Goal: Information Seeking & Learning: Learn about a topic

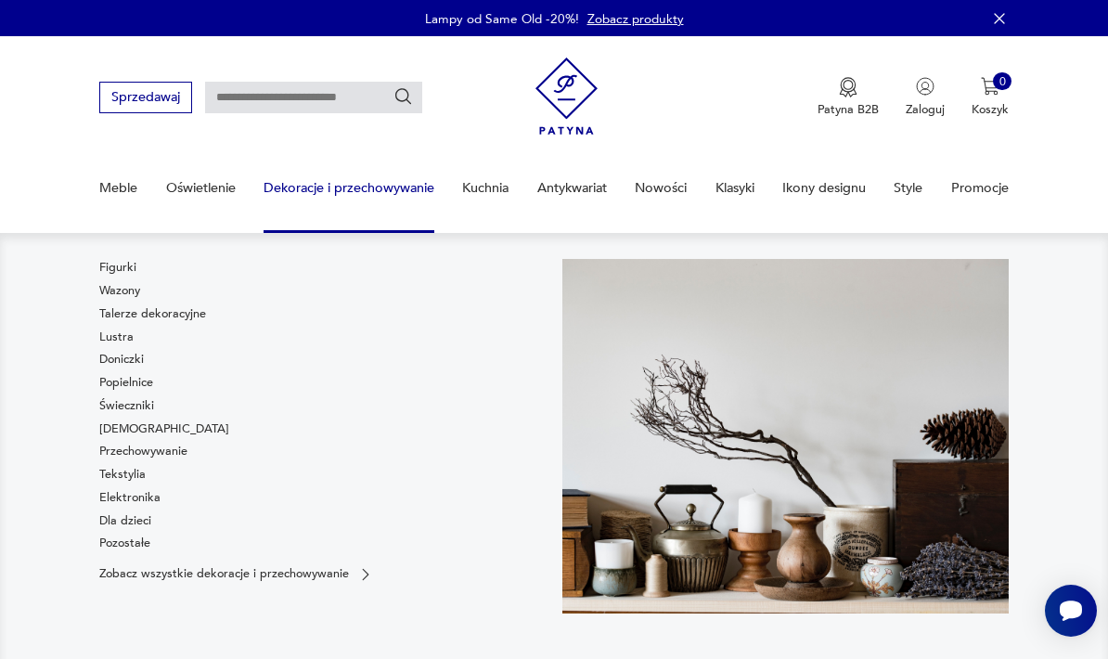
click at [122, 262] on link "Figurki" at bounding box center [117, 267] width 37 height 17
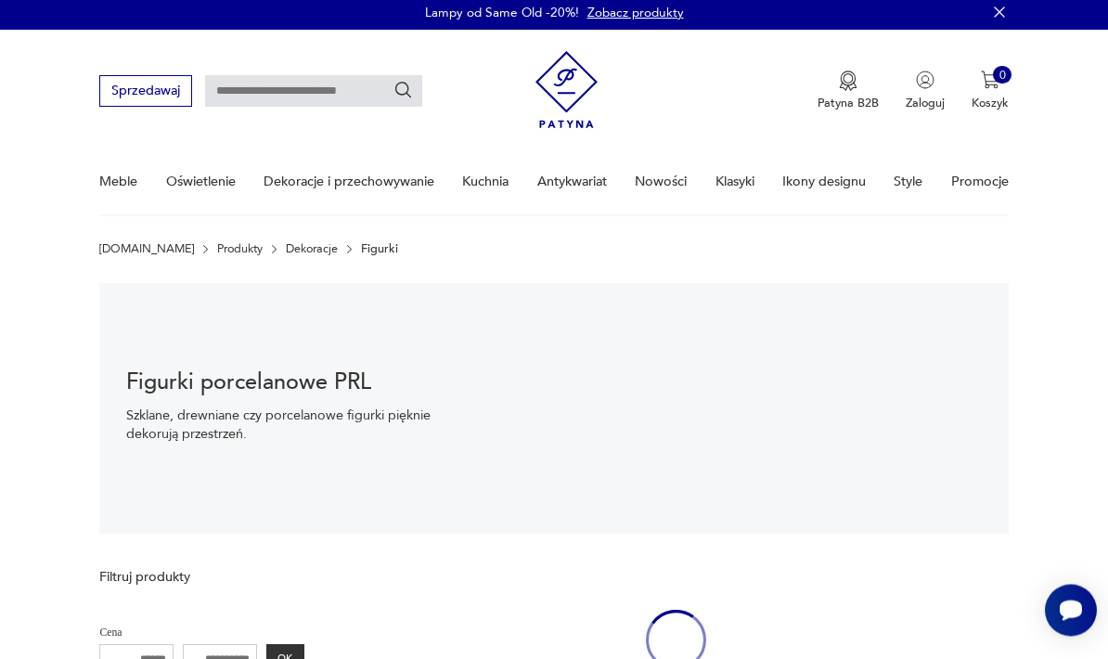
scroll to position [10, 0]
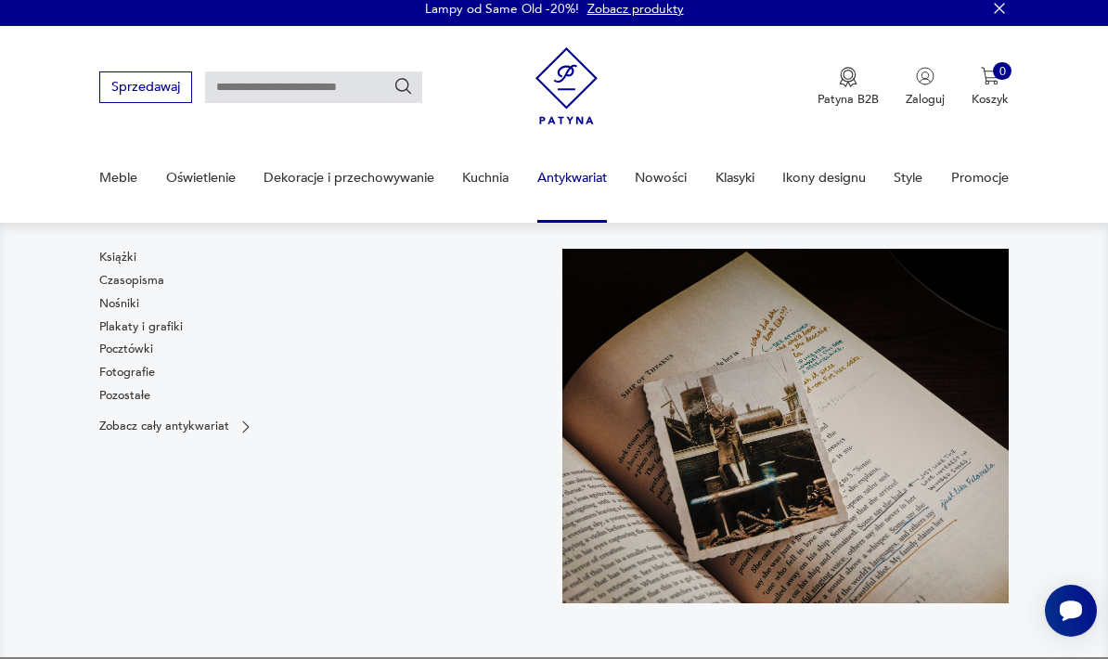
click at [99, 397] on link "Pozostałe" at bounding box center [124, 395] width 51 height 17
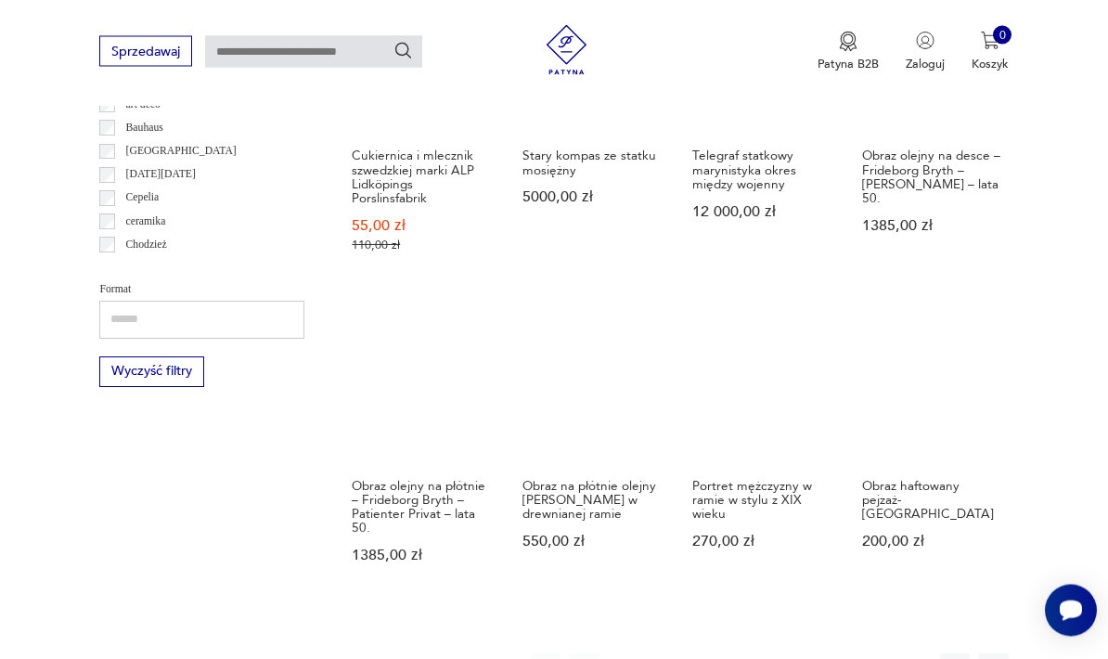
scroll to position [1436, 0]
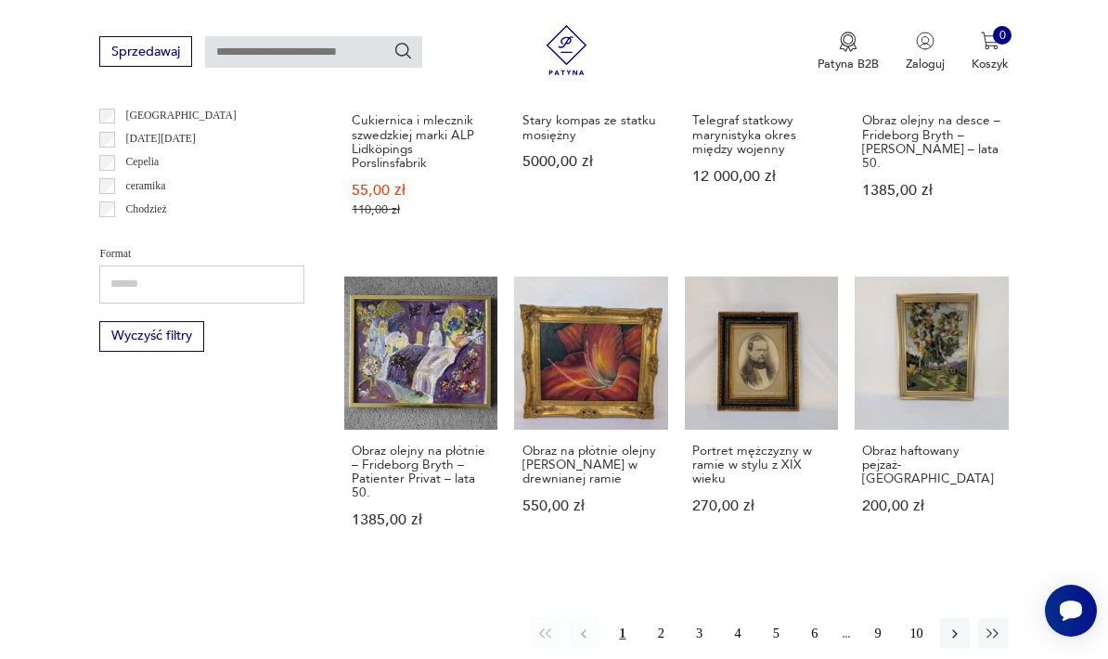
click at [662, 618] on button "2" at bounding box center [661, 633] width 30 height 30
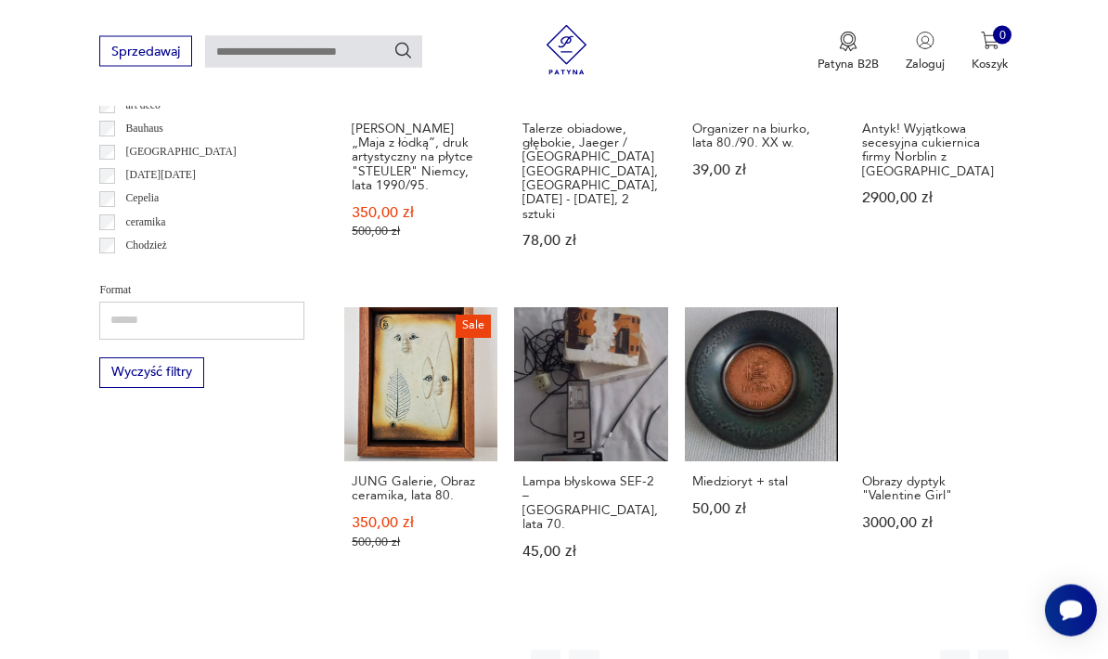
scroll to position [1400, 0]
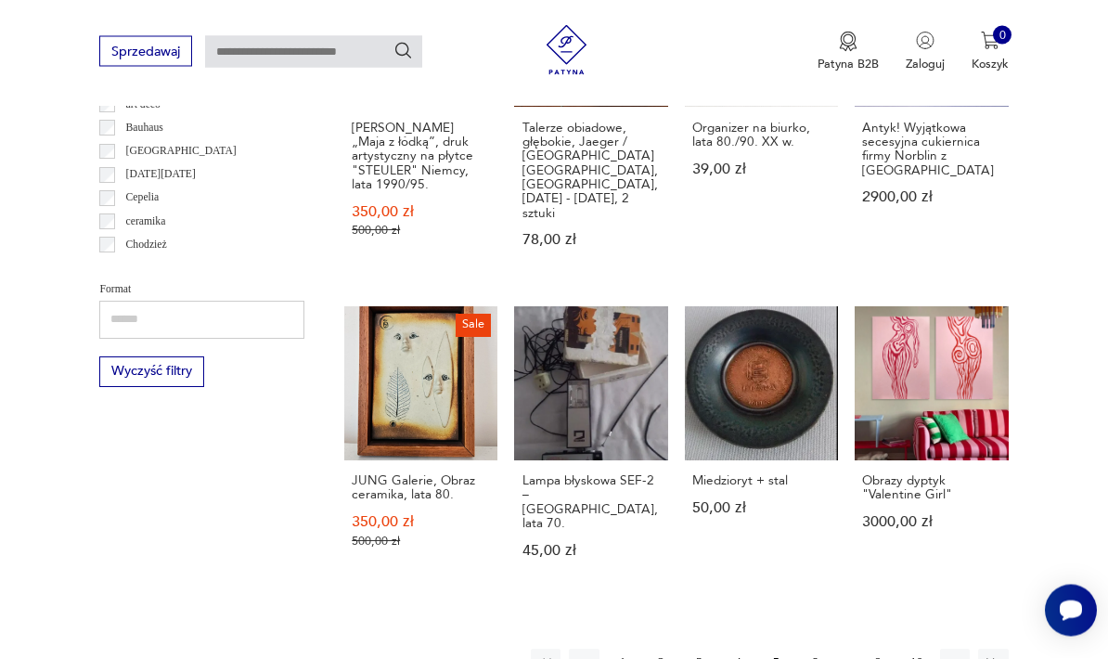
click at [708, 650] on button "3" at bounding box center [699, 665] width 30 height 30
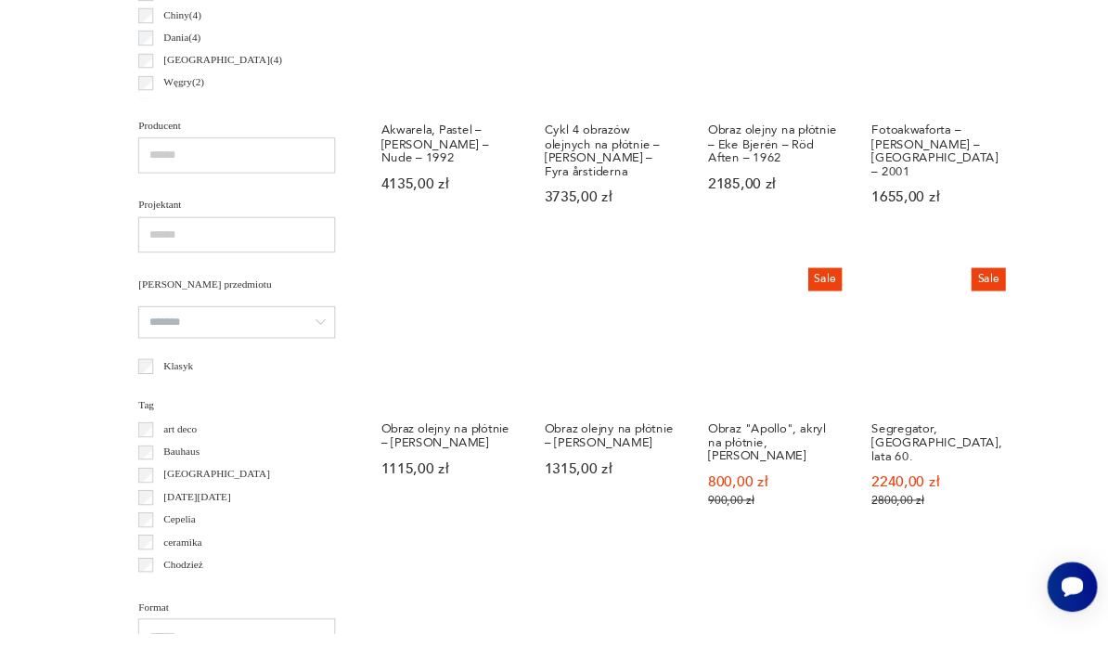
scroll to position [1330, 0]
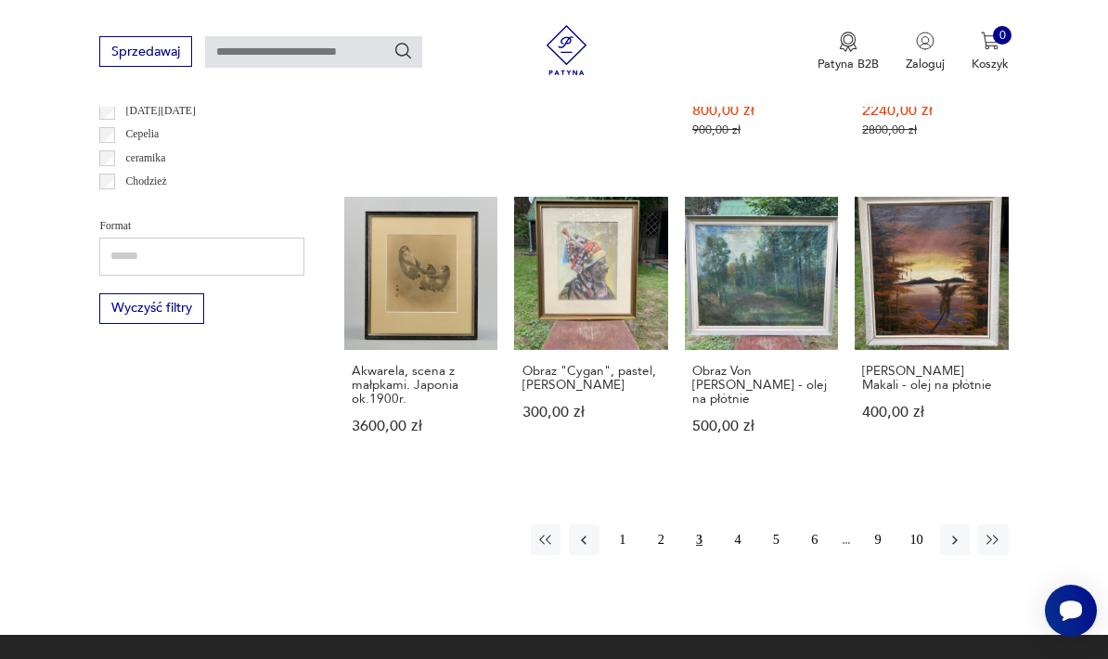
click at [726, 554] on button "4" at bounding box center [738, 539] width 30 height 30
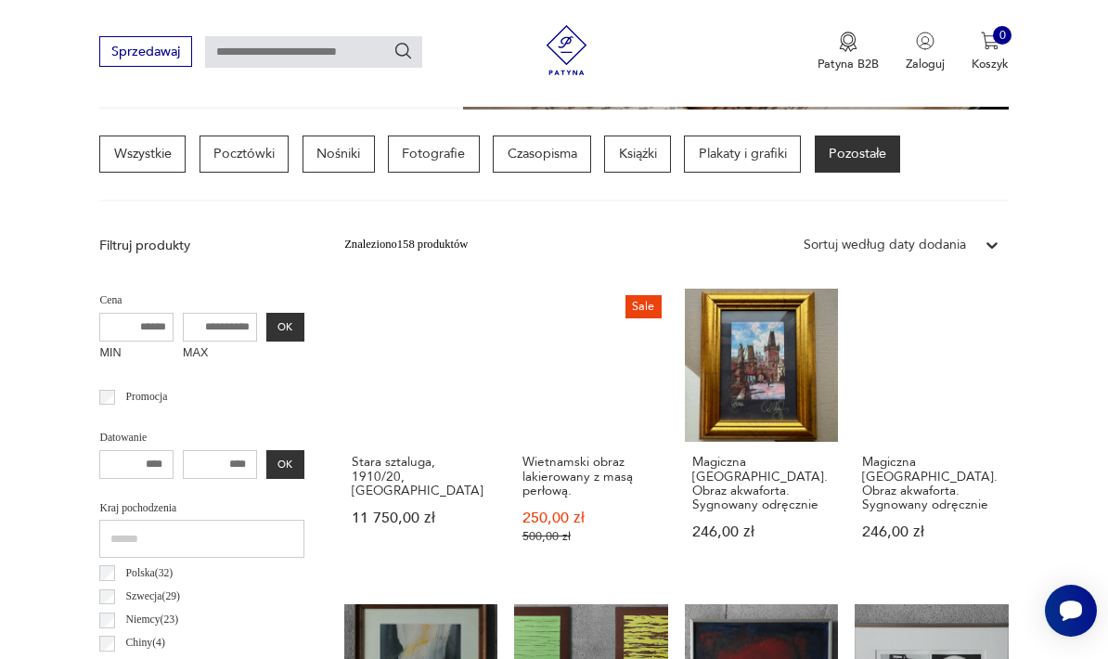
scroll to position [379, 0]
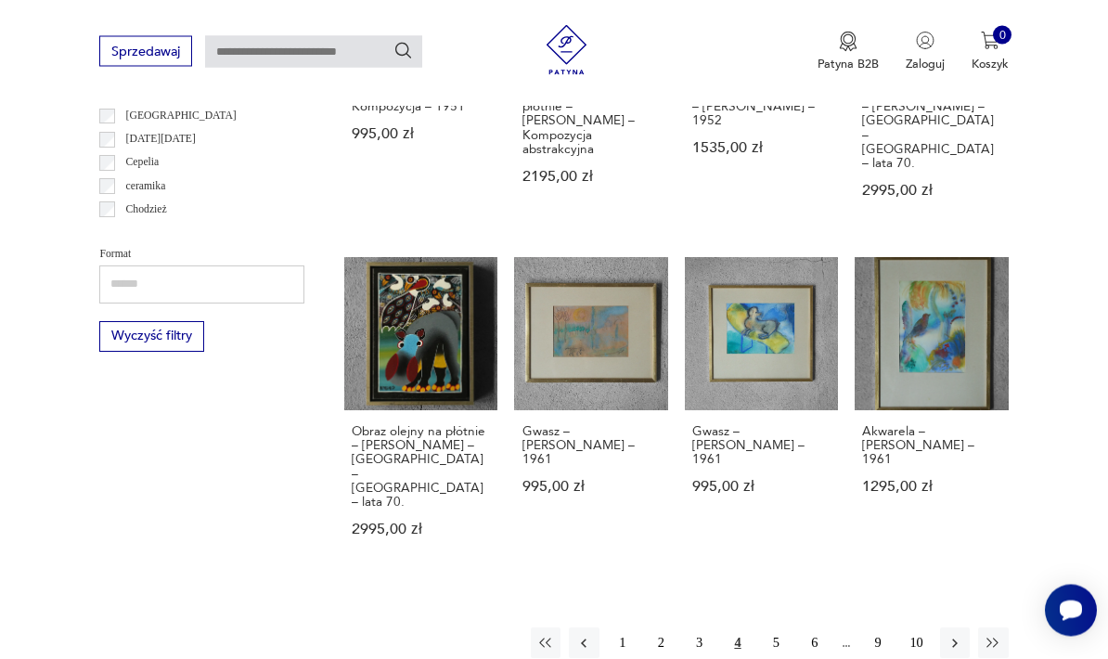
click at [787, 628] on button "5" at bounding box center [776, 643] width 30 height 30
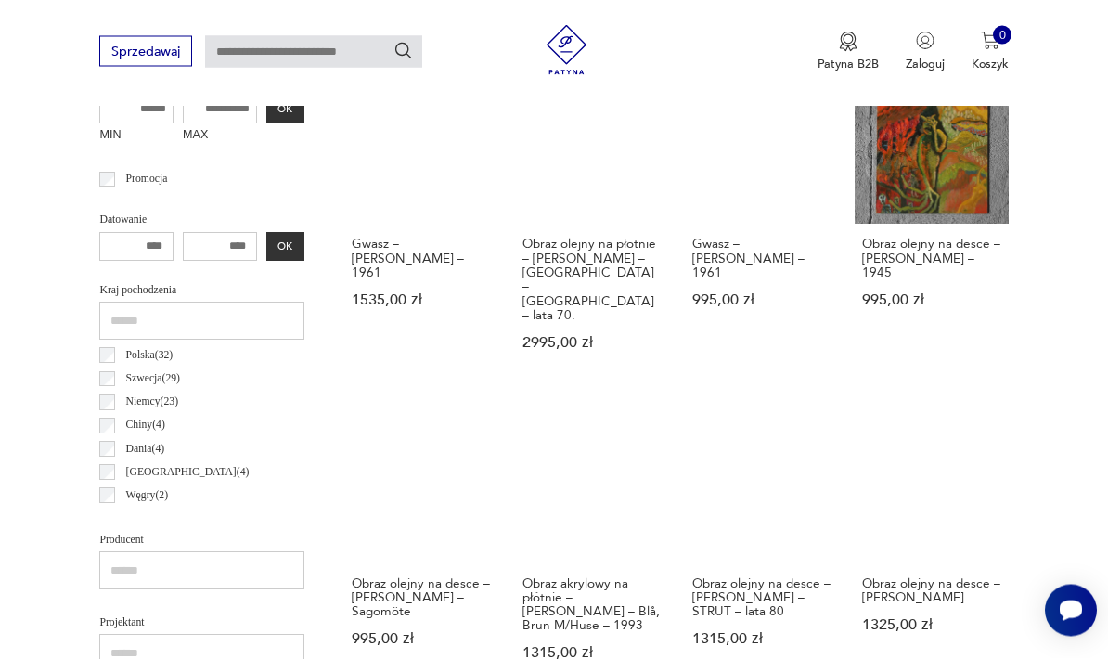
scroll to position [650, 0]
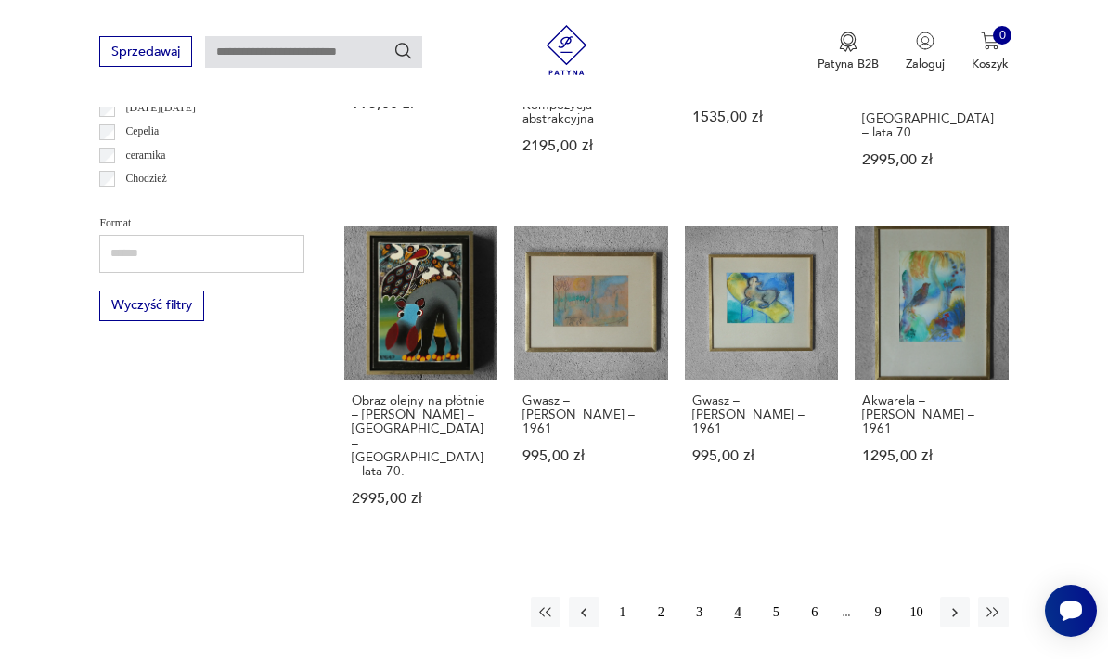
click at [783, 597] on button "5" at bounding box center [776, 612] width 30 height 30
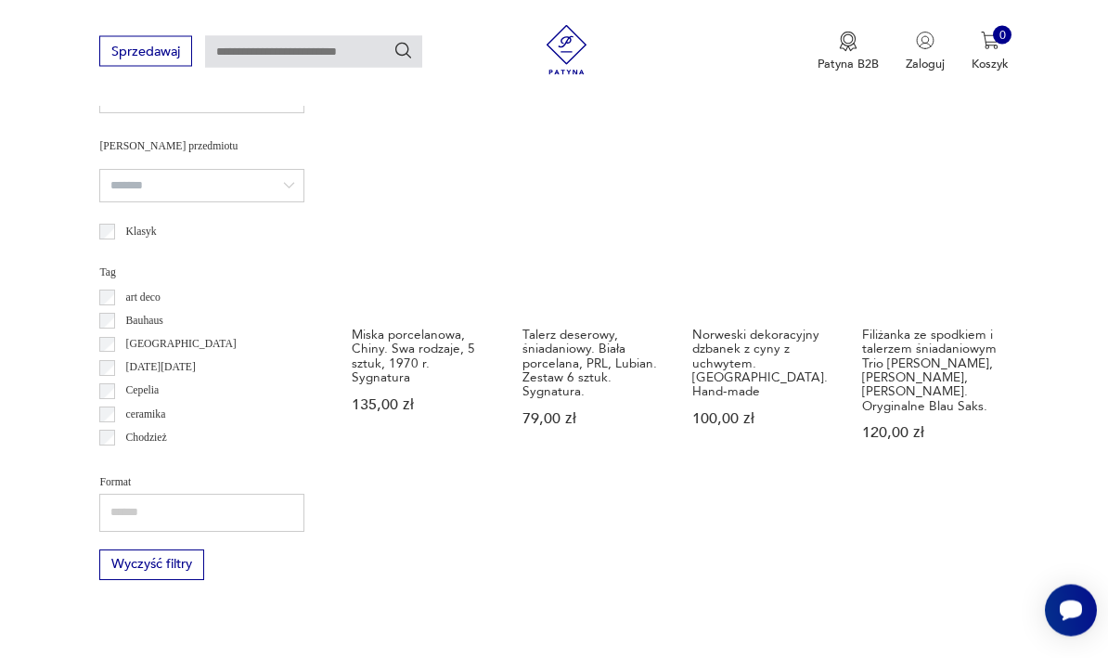
scroll to position [1210, 0]
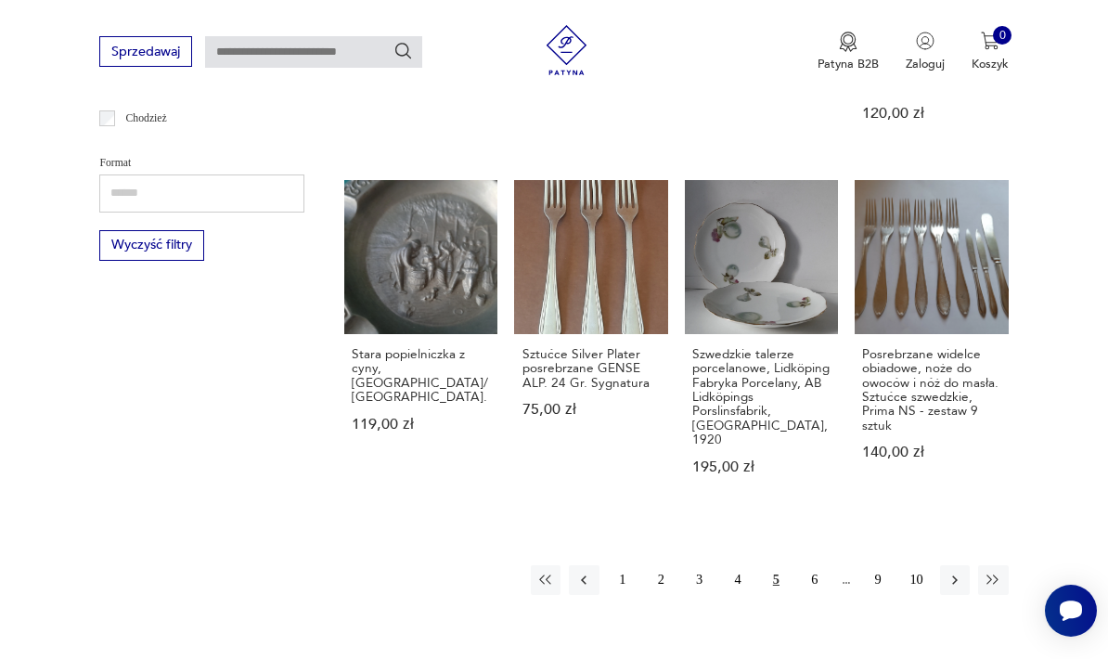
click at [807, 565] on button "6" at bounding box center [815, 580] width 30 height 30
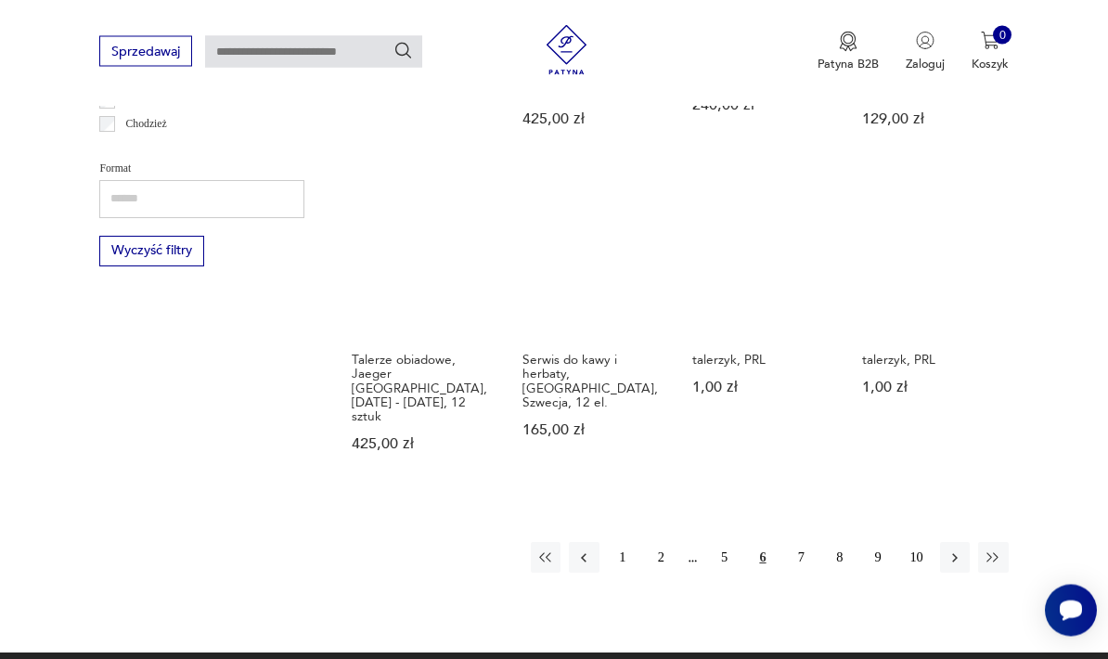
scroll to position [1533, 0]
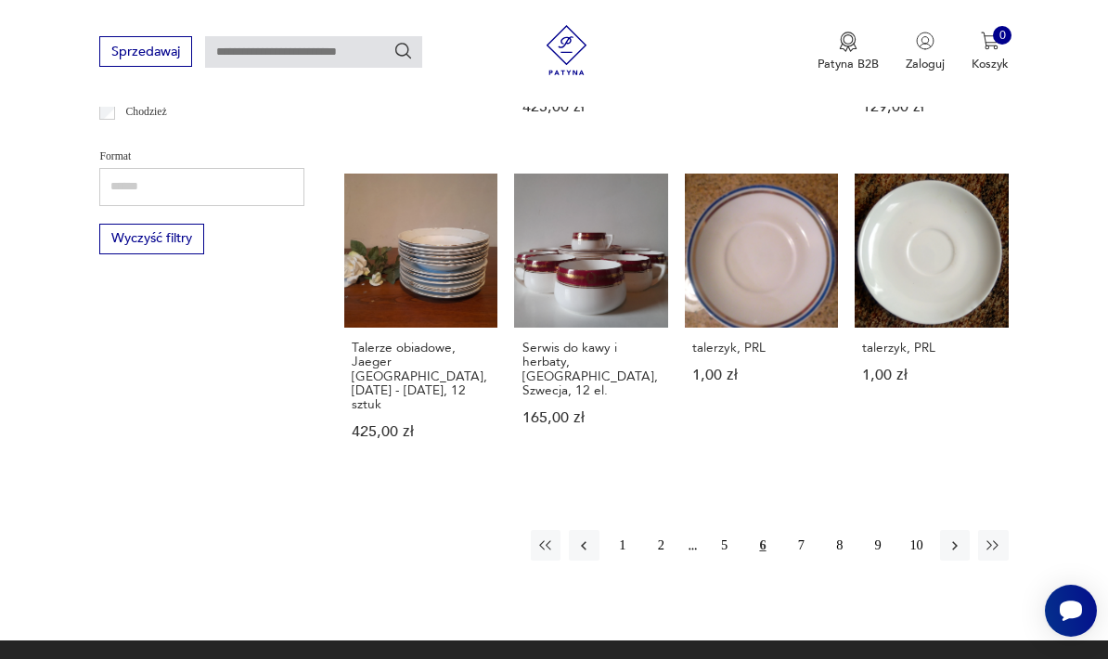
click at [794, 530] on button "7" at bounding box center [801, 545] width 30 height 30
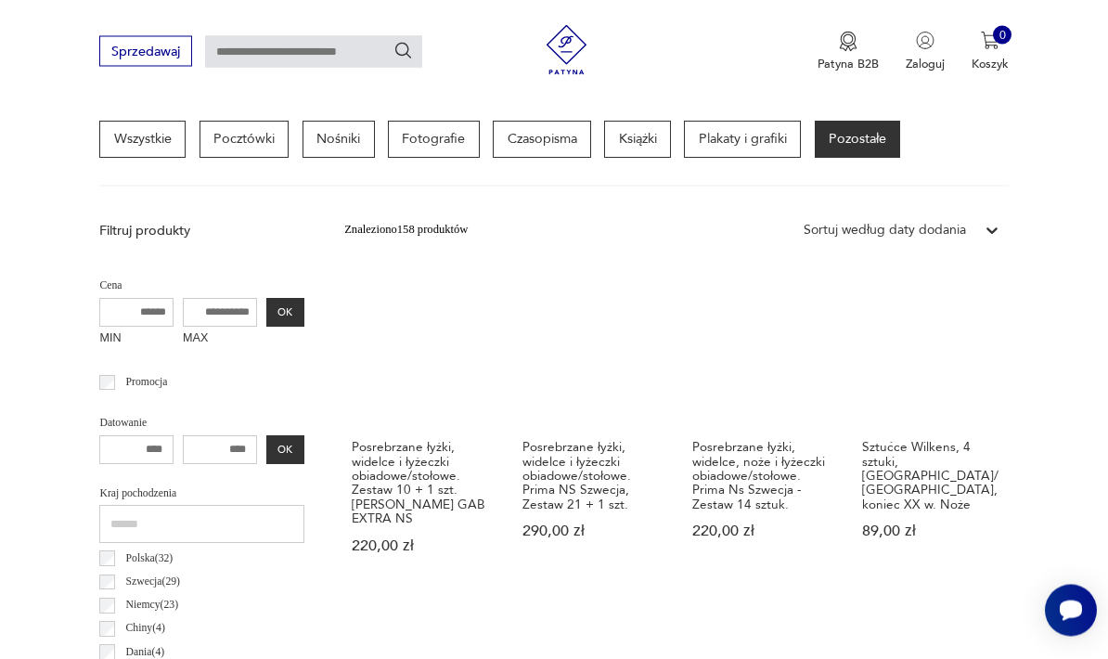
scroll to position [379, 0]
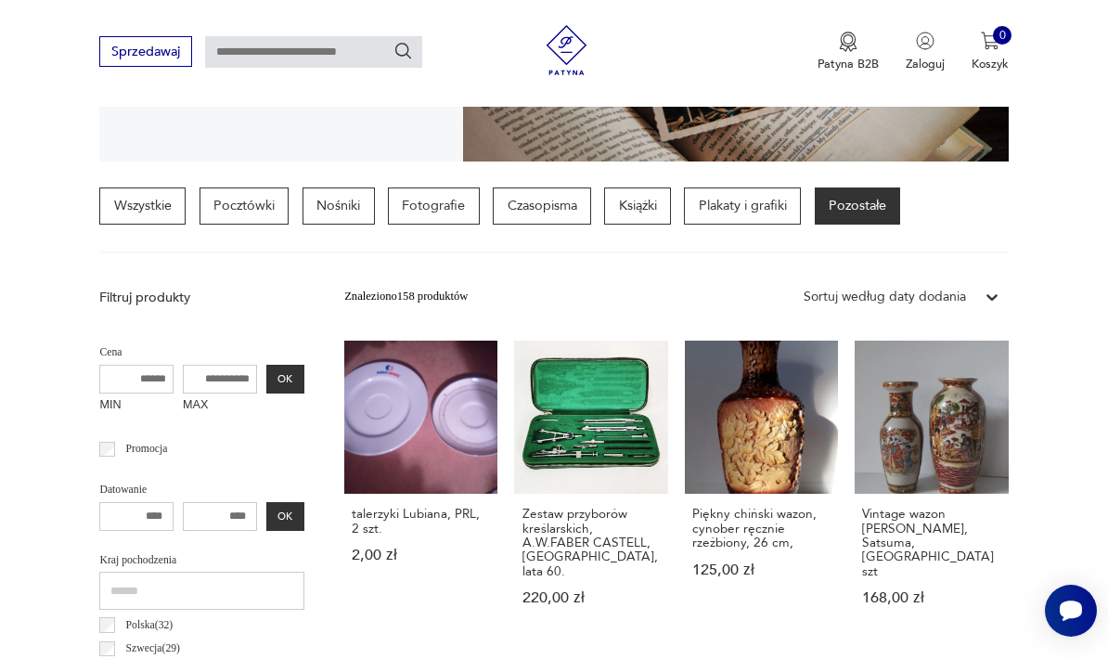
click at [748, 211] on p "Plakaty i grafiki" at bounding box center [742, 205] width 117 height 37
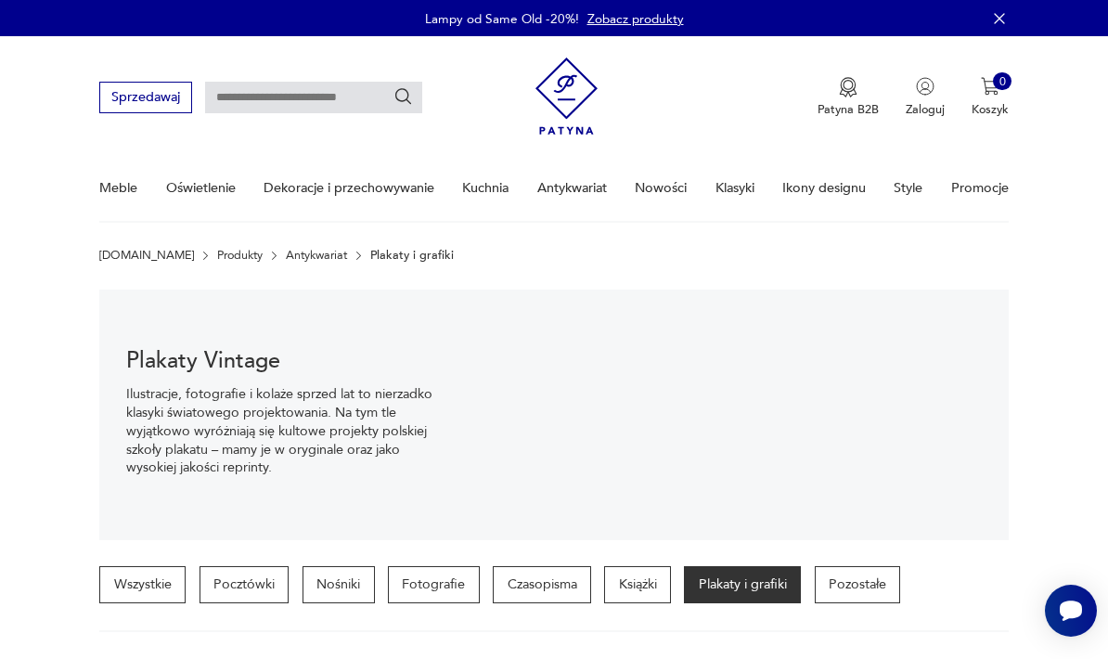
click at [286, 252] on link "Antykwariat" at bounding box center [316, 255] width 61 height 13
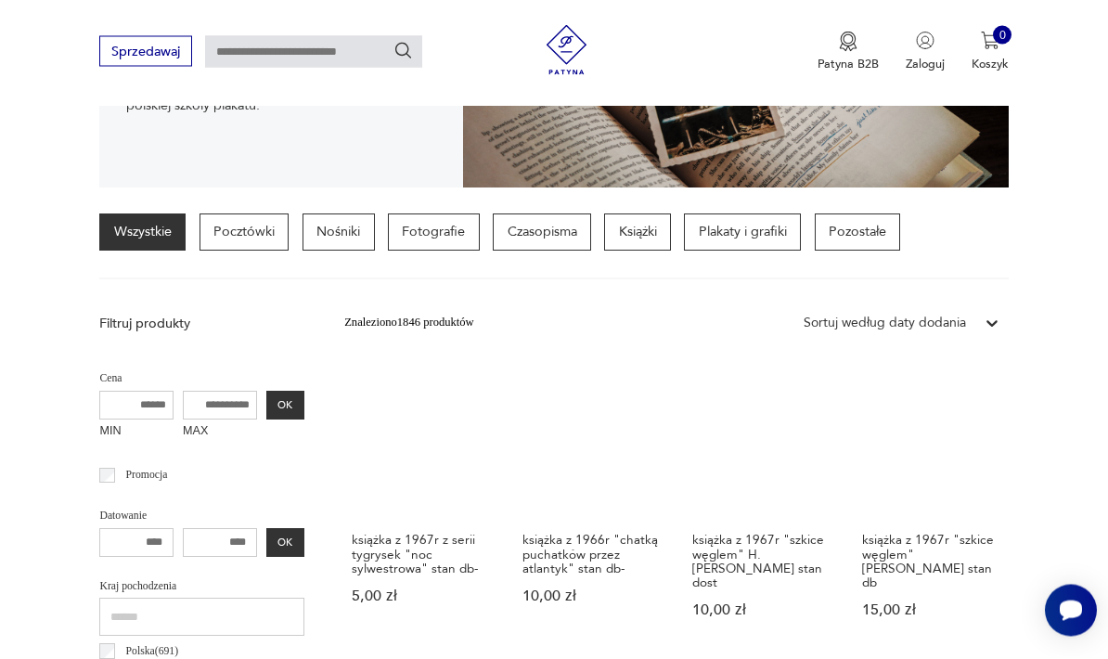
scroll to position [264, 0]
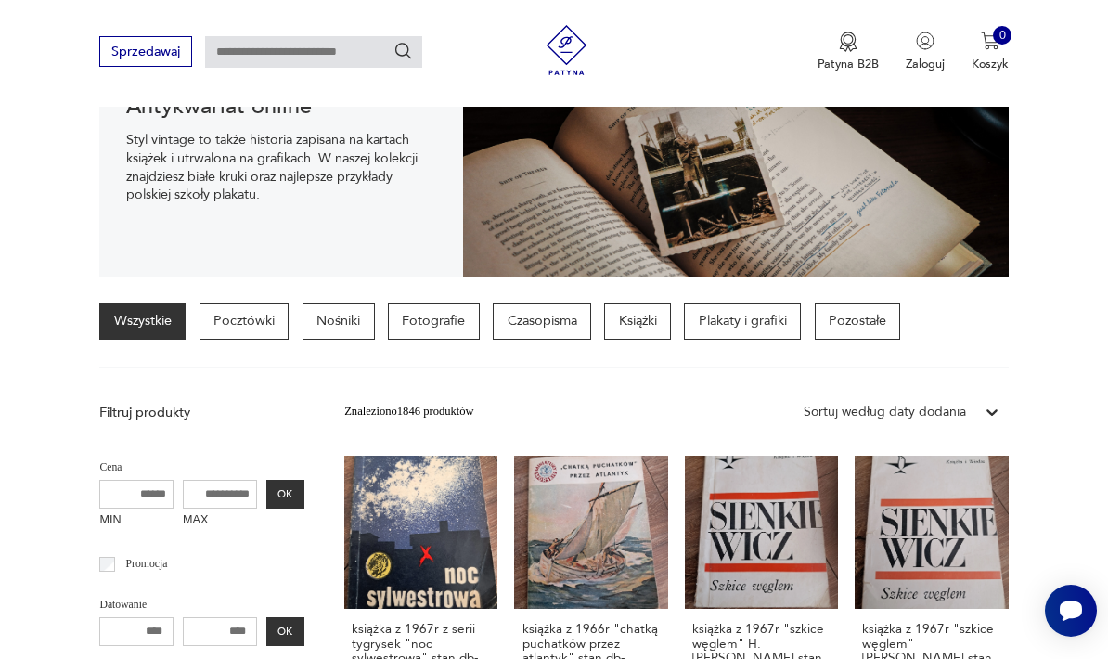
click at [252, 46] on input "text" at bounding box center [313, 52] width 217 height 32
type input "*****"
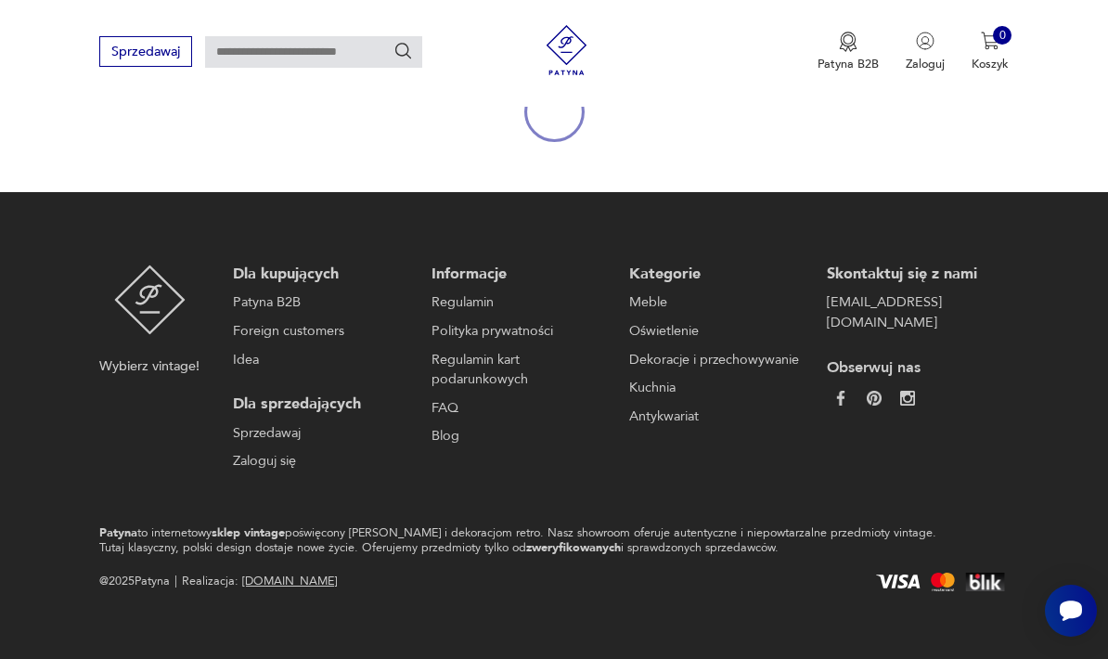
type input "*****"
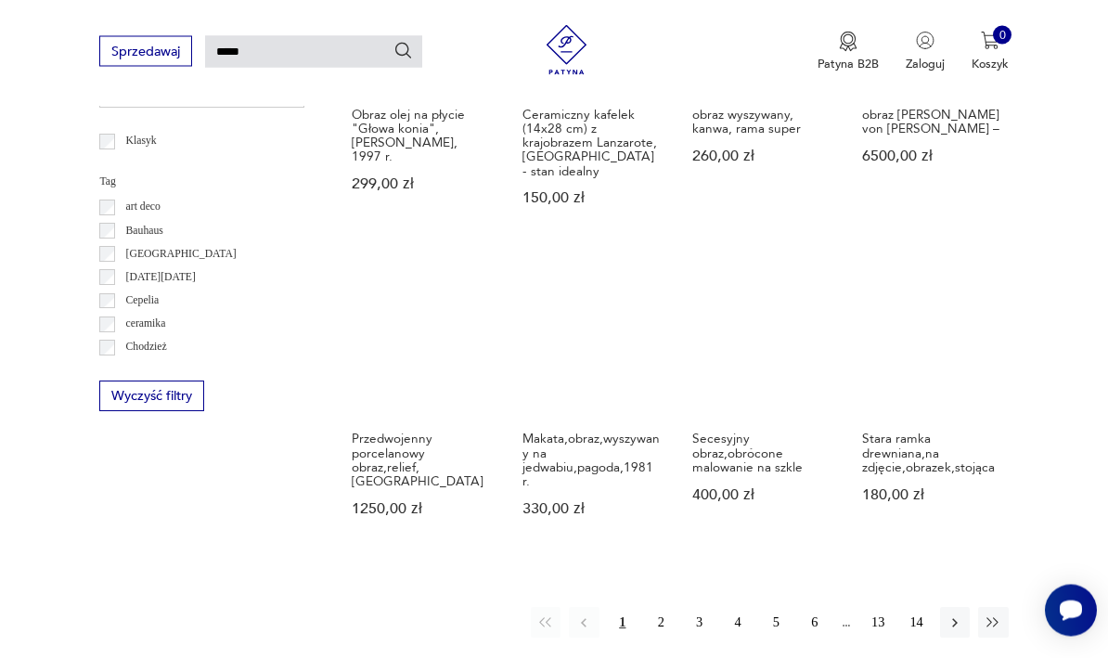
scroll to position [1093, 0]
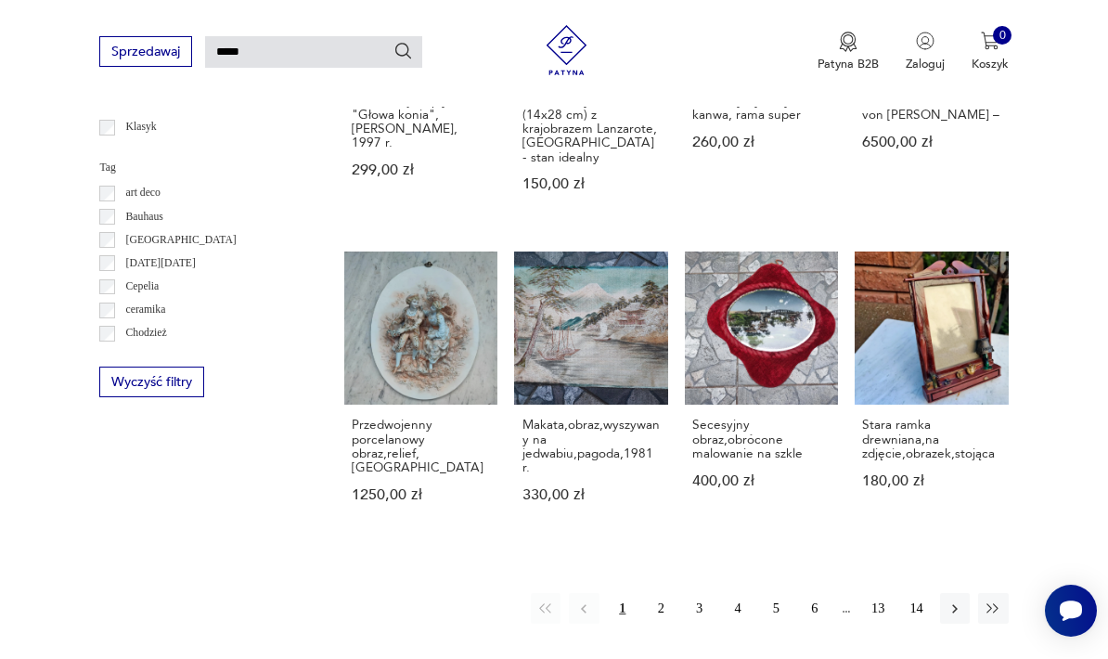
click at [957, 600] on icon "button" at bounding box center [955, 608] width 17 height 17
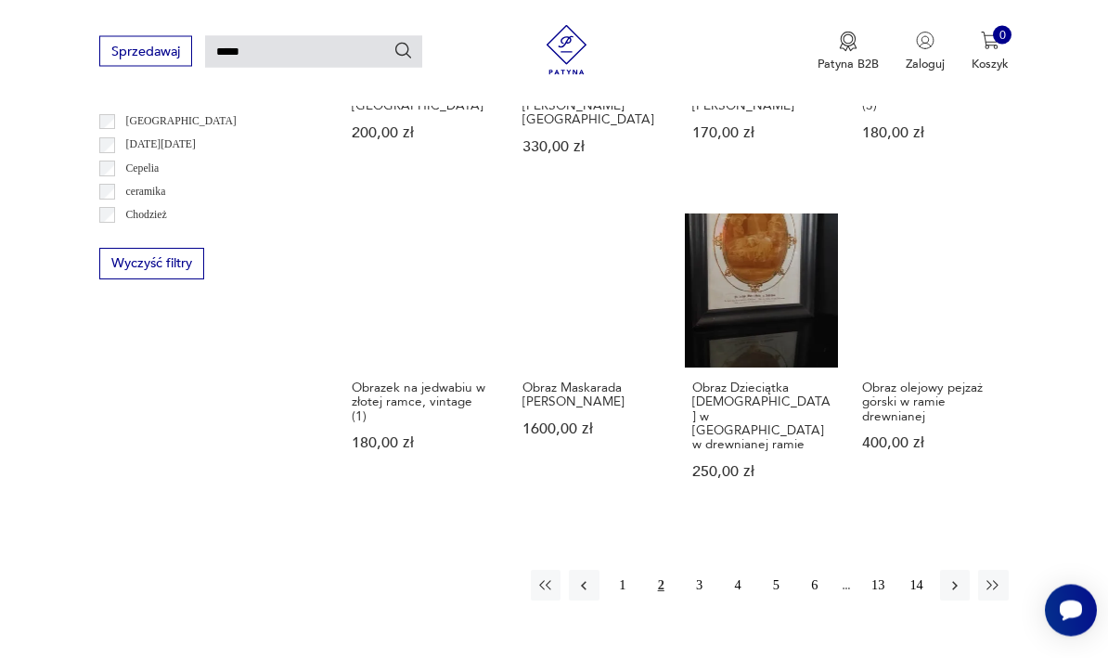
scroll to position [1118, 0]
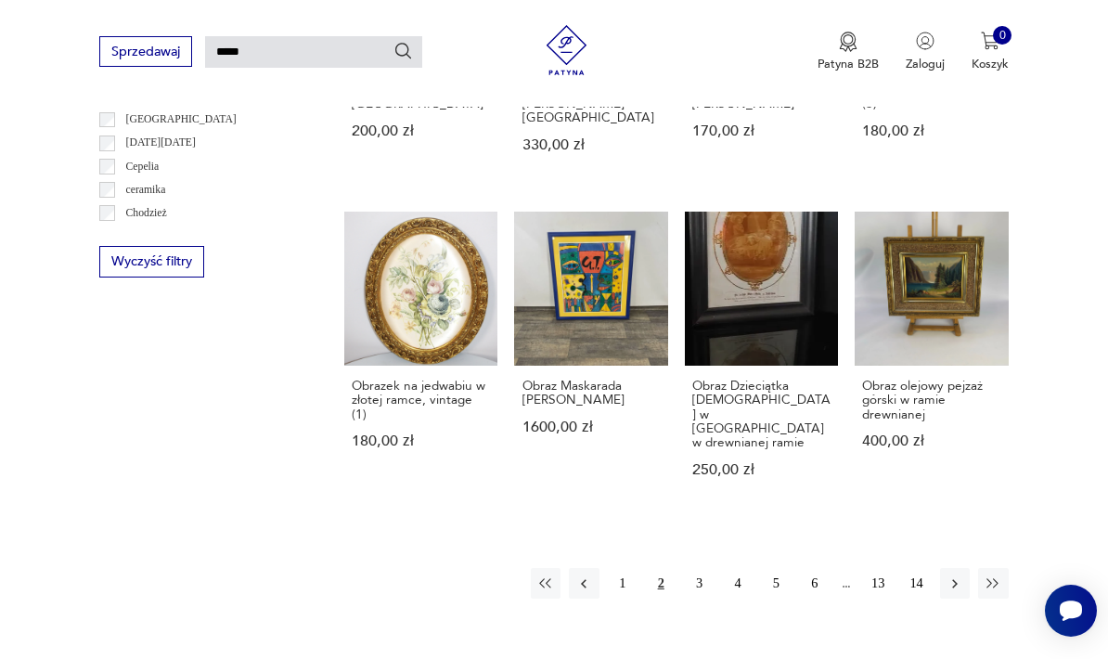
click at [691, 575] on button "3" at bounding box center [699, 583] width 30 height 30
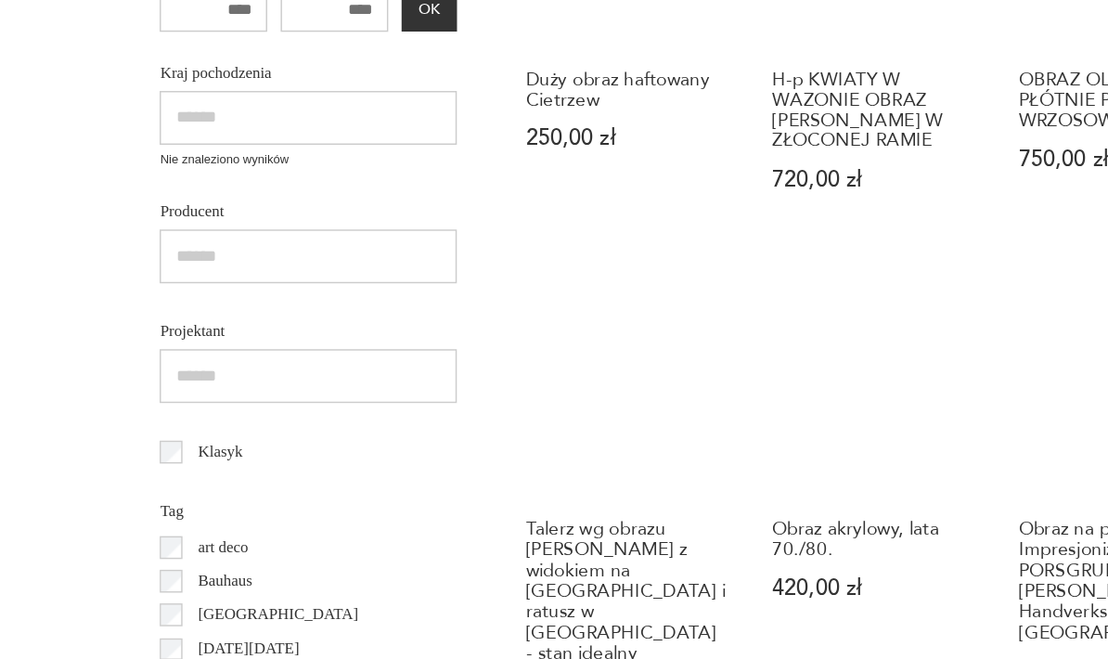
scroll to position [706, 0]
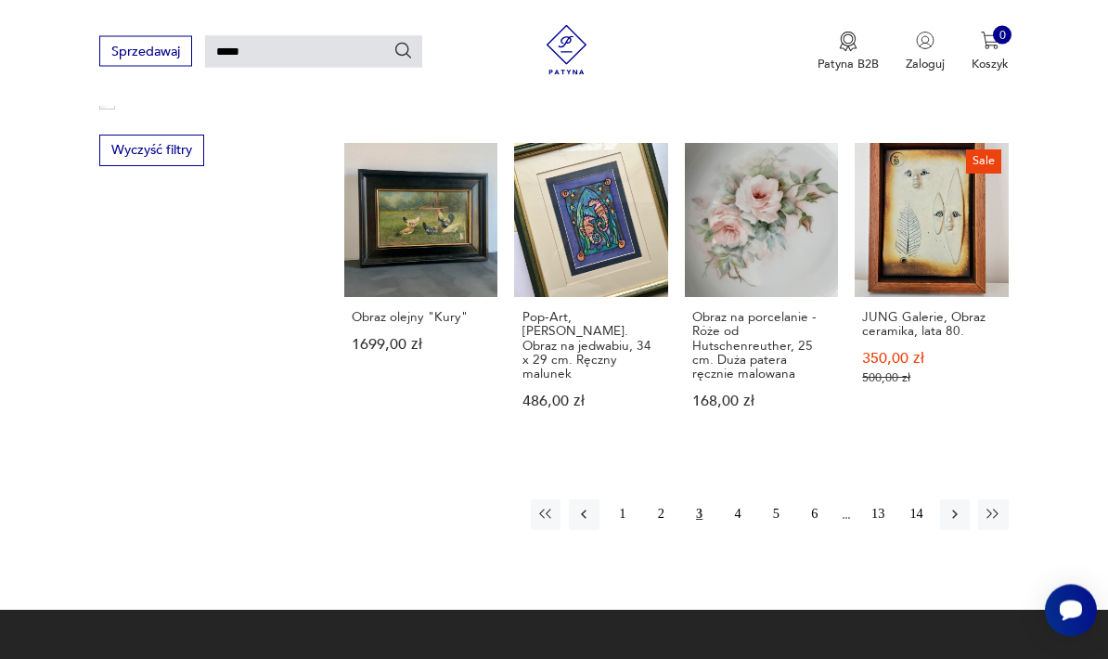
click at [753, 502] on button "4" at bounding box center [738, 515] width 30 height 30
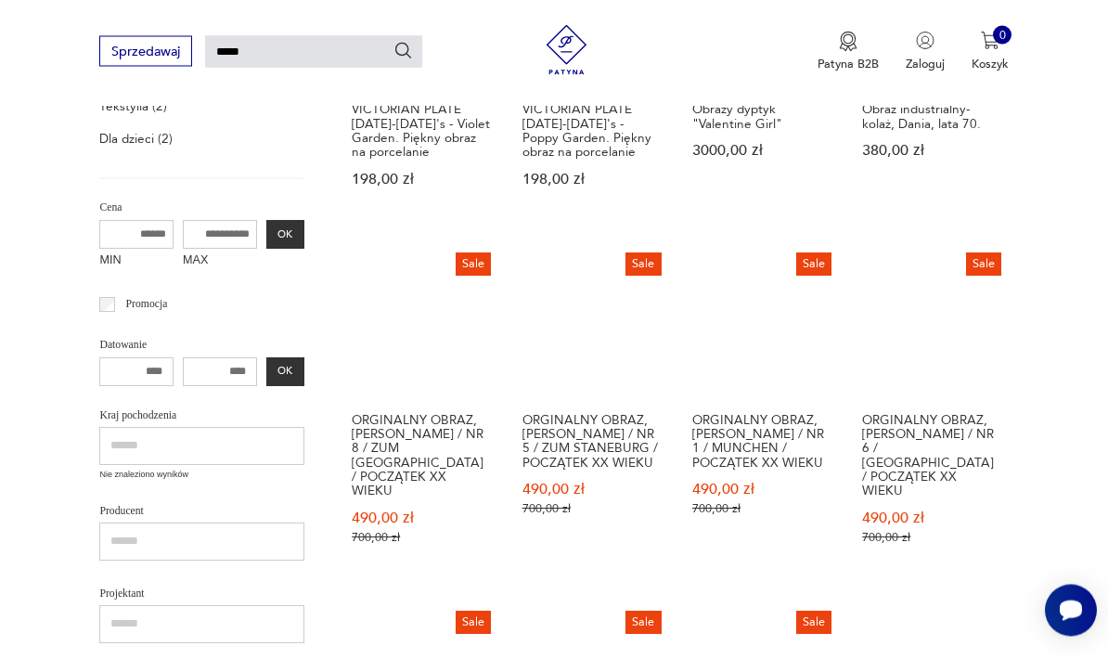
scroll to position [472, 0]
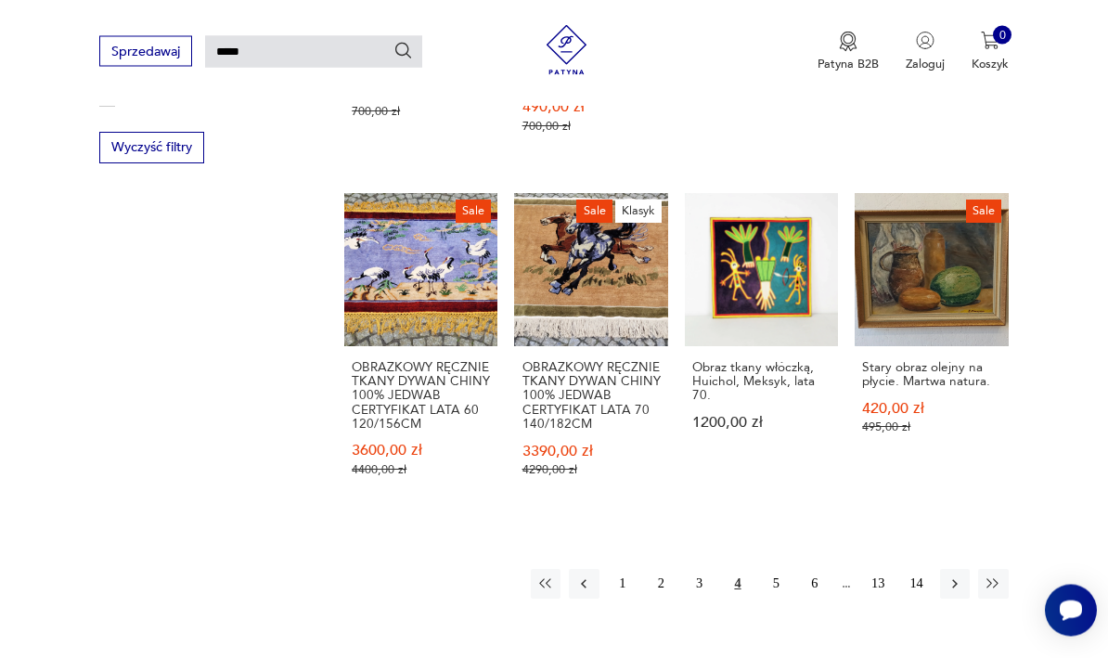
click at [779, 570] on button "5" at bounding box center [776, 585] width 30 height 30
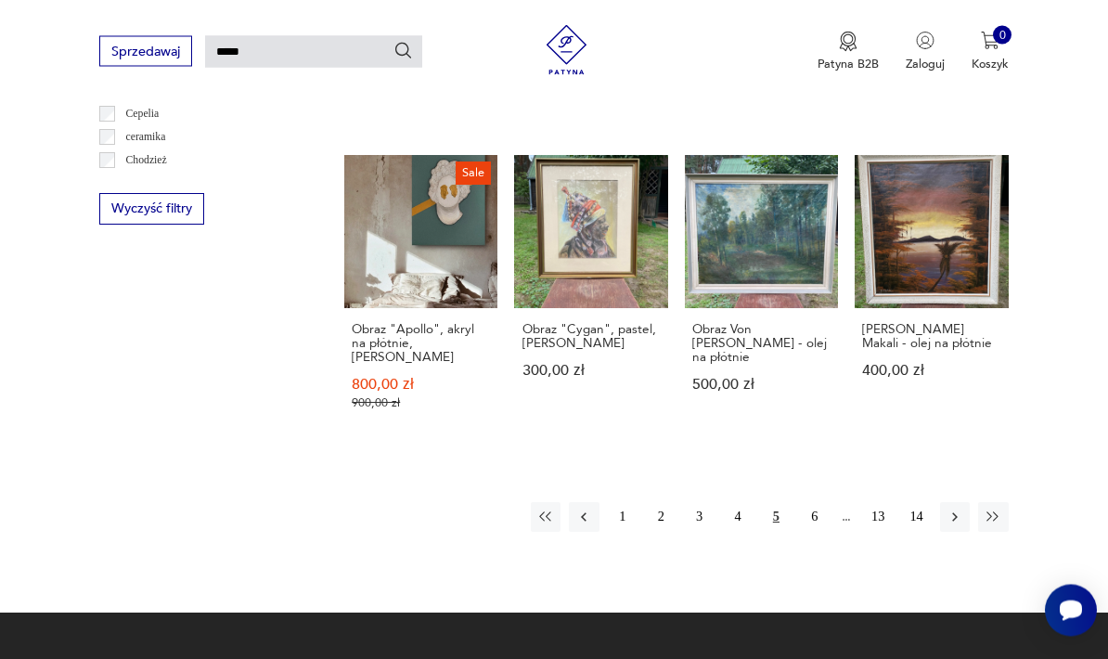
scroll to position [1194, 0]
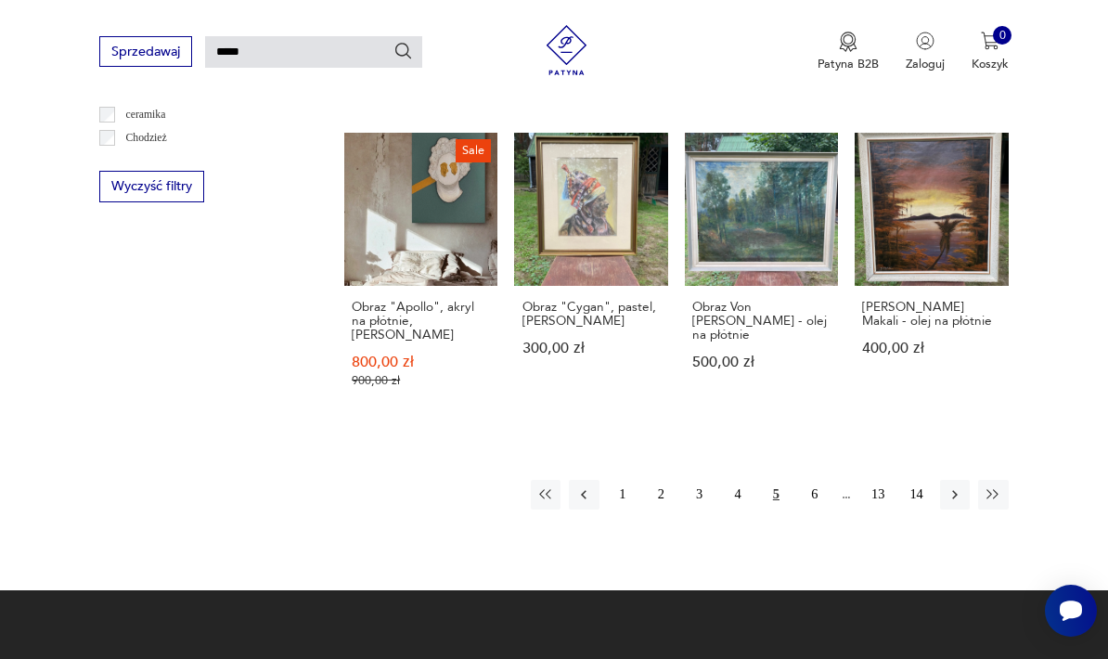
click at [941, 510] on button "button" at bounding box center [955, 495] width 30 height 30
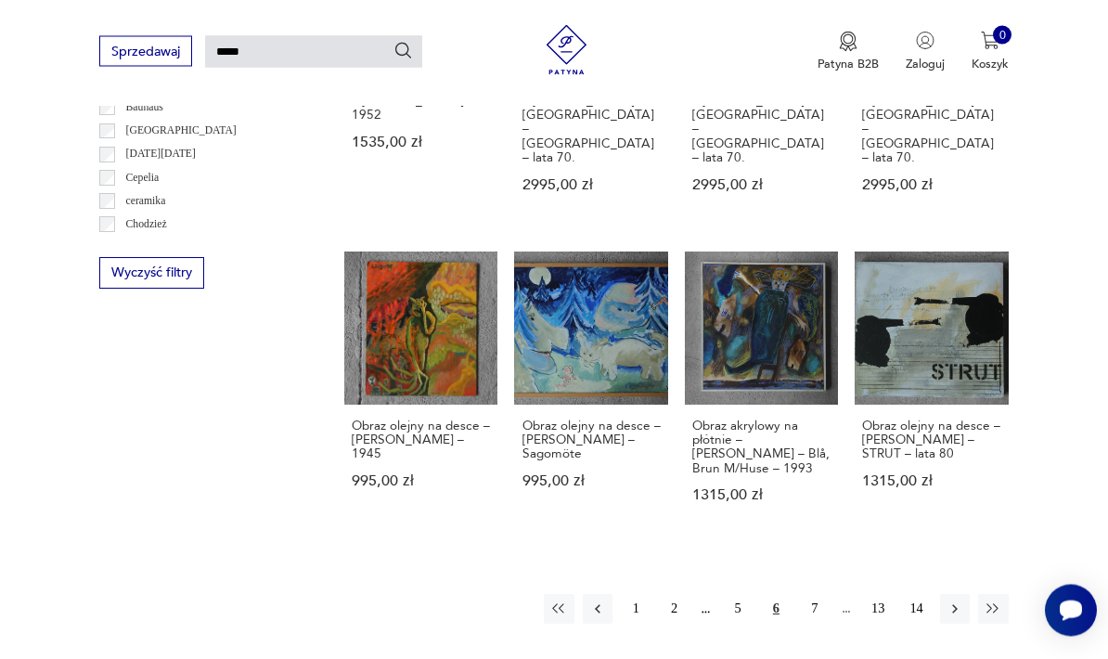
scroll to position [1119, 0]
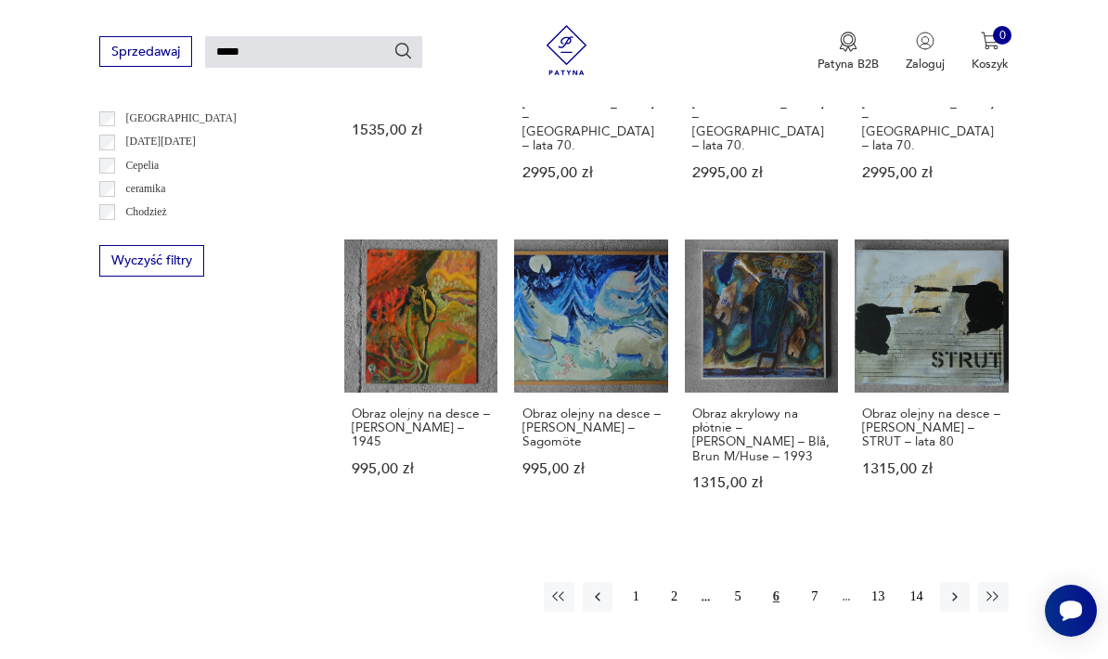
click at [960, 588] on icon "button" at bounding box center [955, 596] width 17 height 17
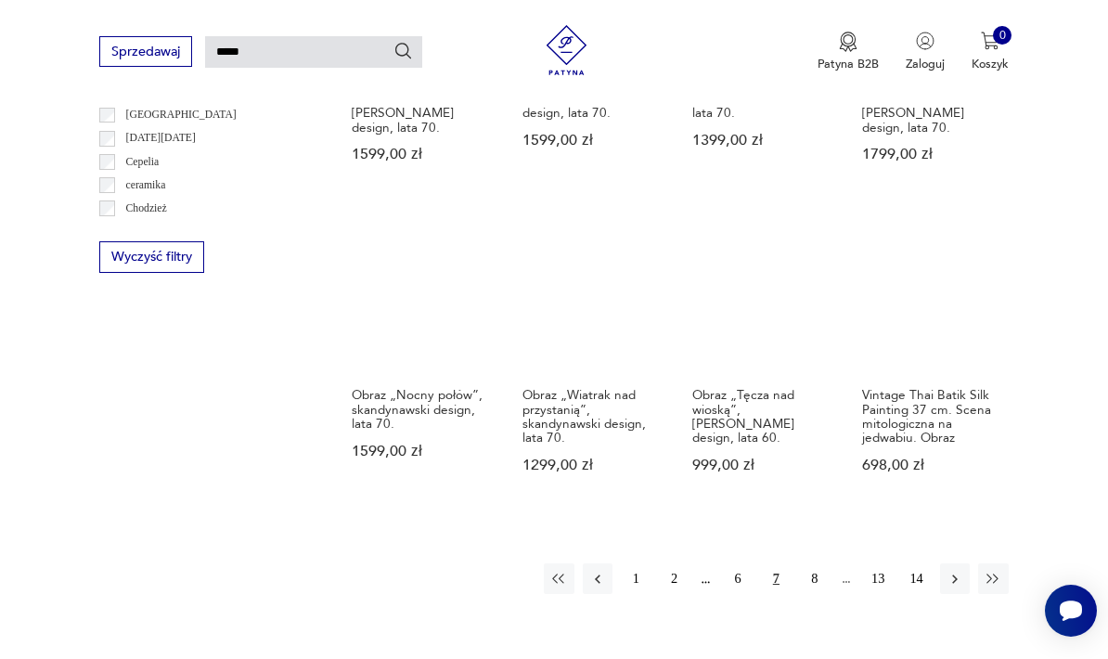
scroll to position [1129, 0]
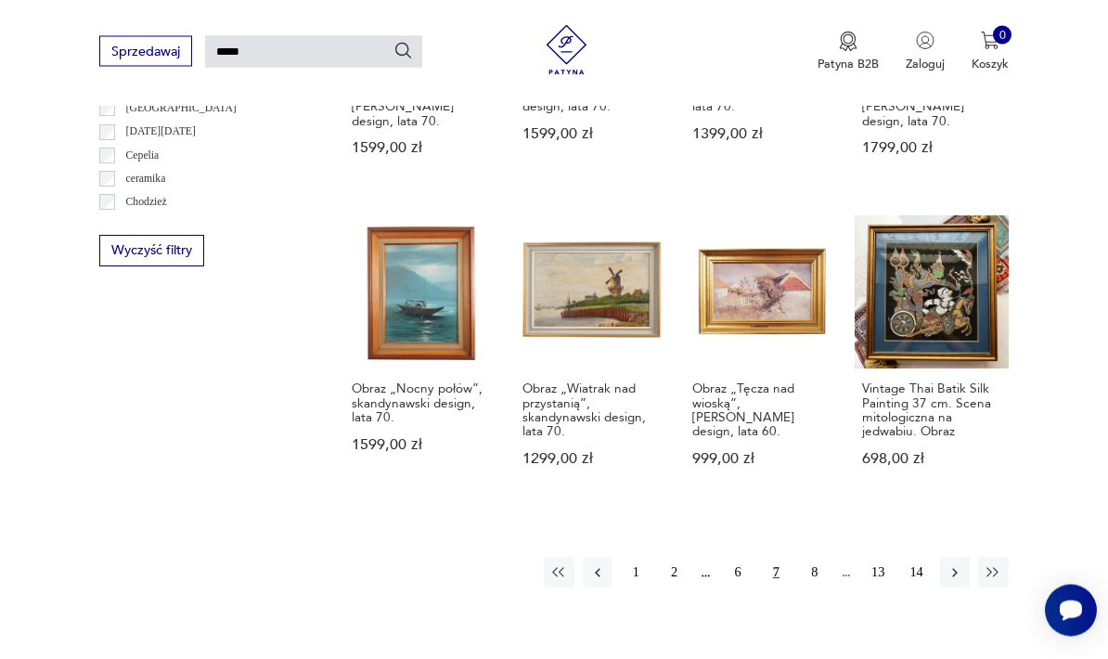
click at [960, 580] on icon "button" at bounding box center [955, 573] width 17 height 17
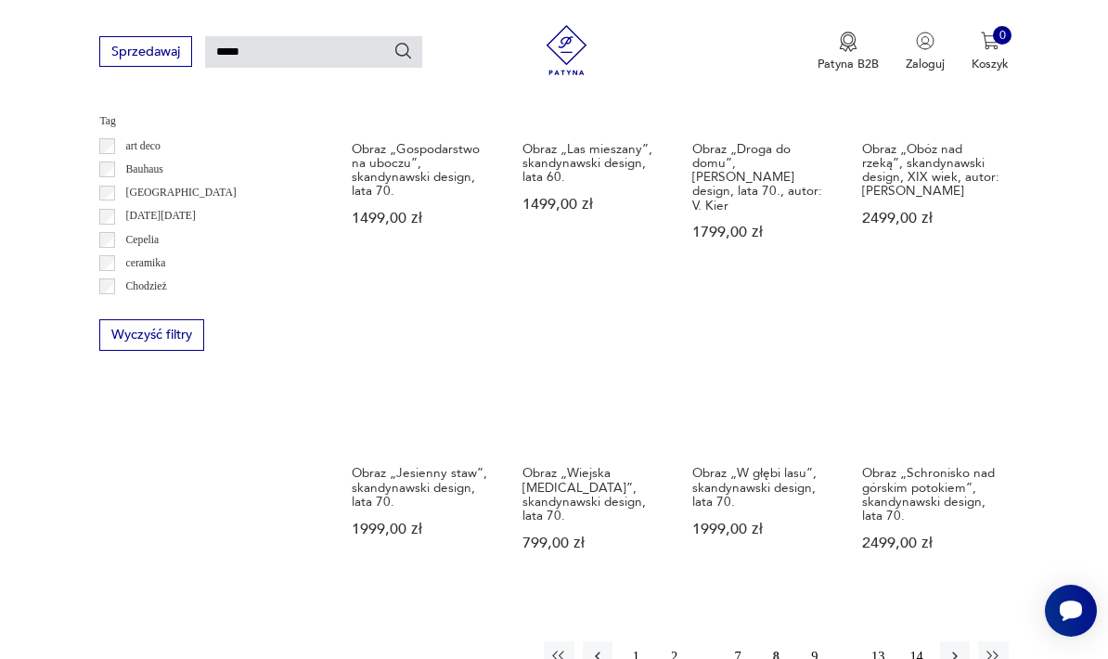
scroll to position [1050, 0]
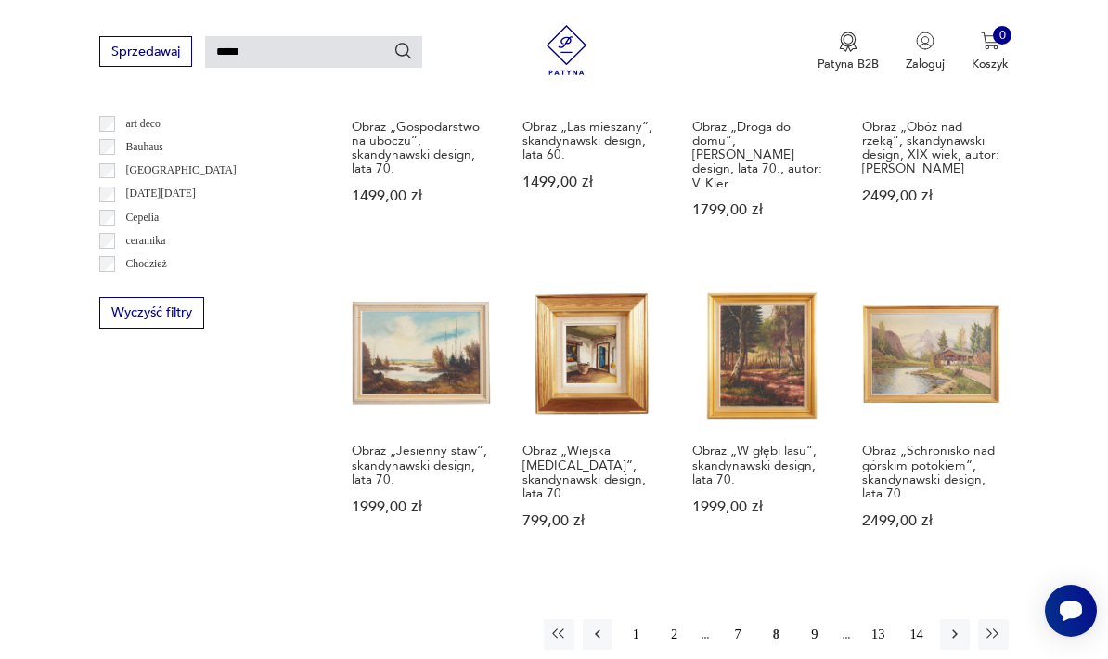
click at [949, 642] on icon "button" at bounding box center [955, 634] width 17 height 17
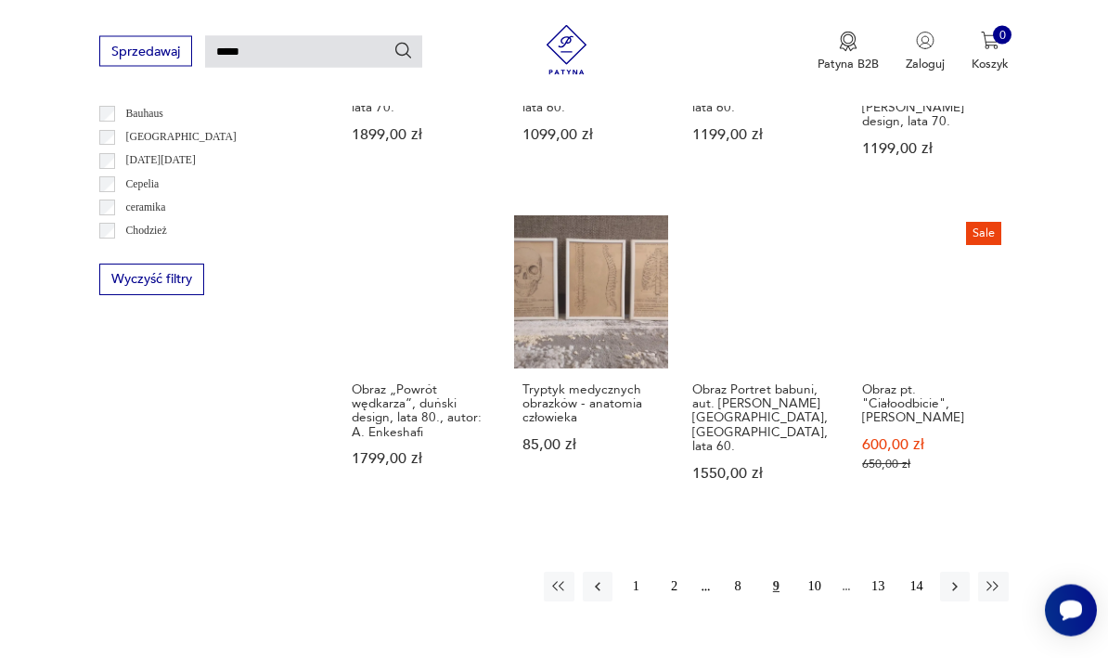
scroll to position [1101, 0]
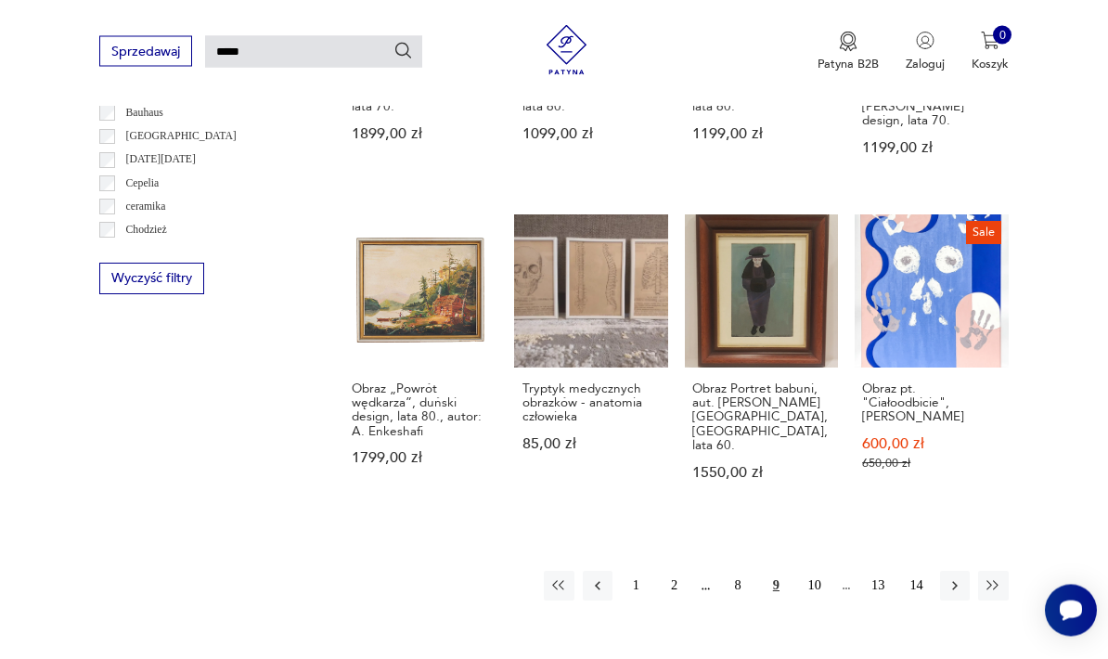
click at [950, 578] on icon "button" at bounding box center [955, 586] width 17 height 17
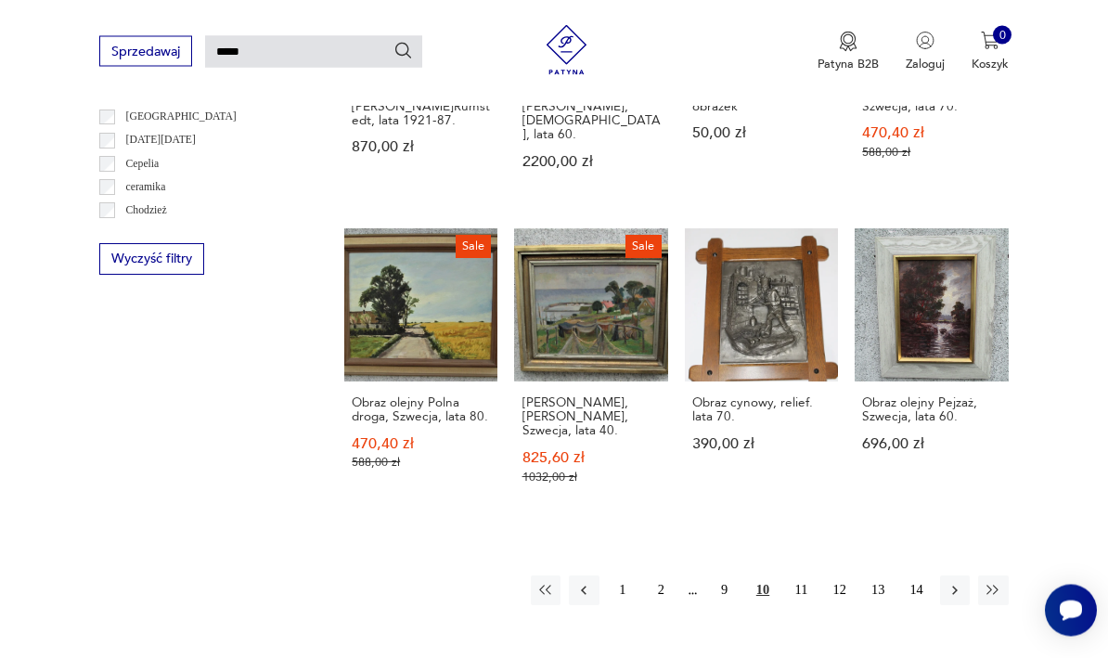
scroll to position [1124, 0]
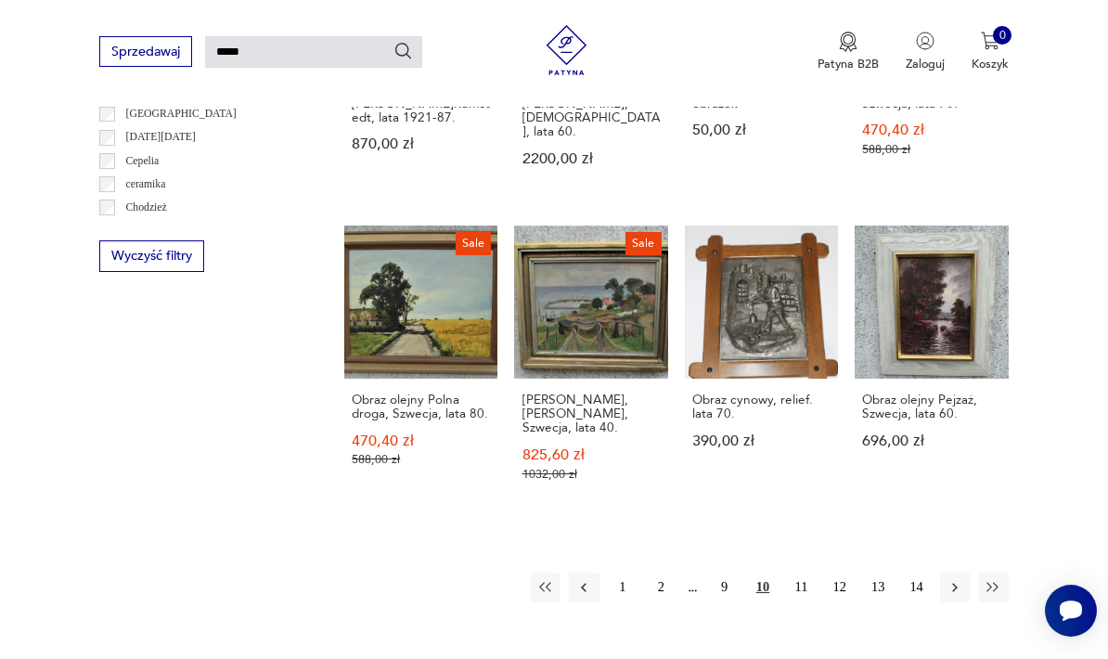
click at [810, 573] on button "11" at bounding box center [801, 588] width 30 height 30
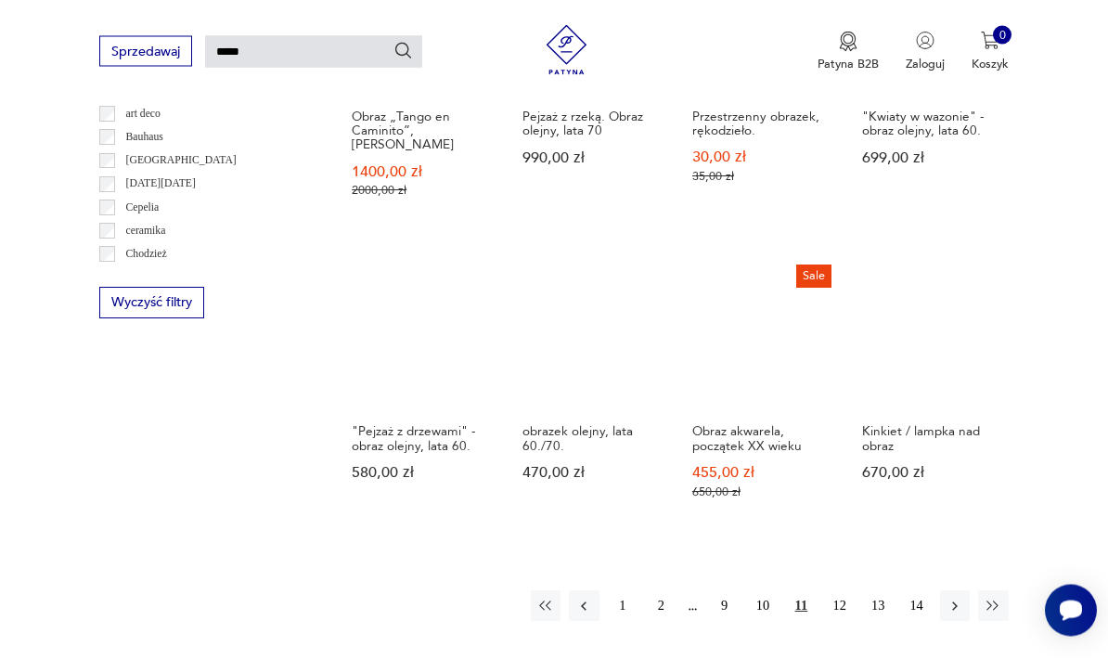
scroll to position [1078, 0]
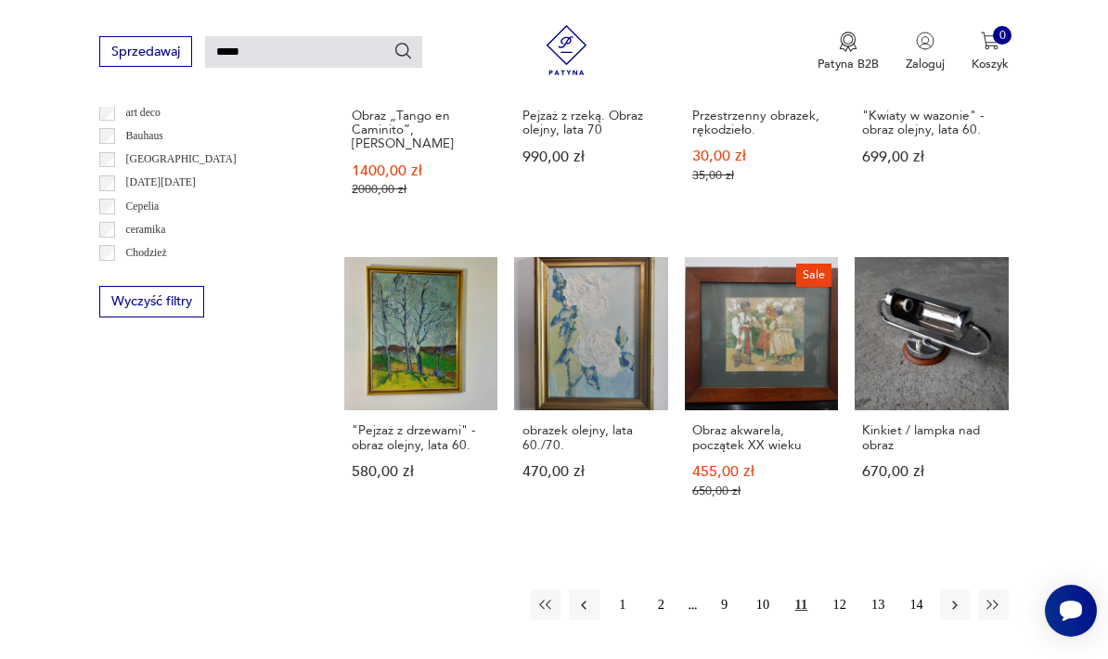
click at [956, 607] on icon "button" at bounding box center [955, 605] width 17 height 17
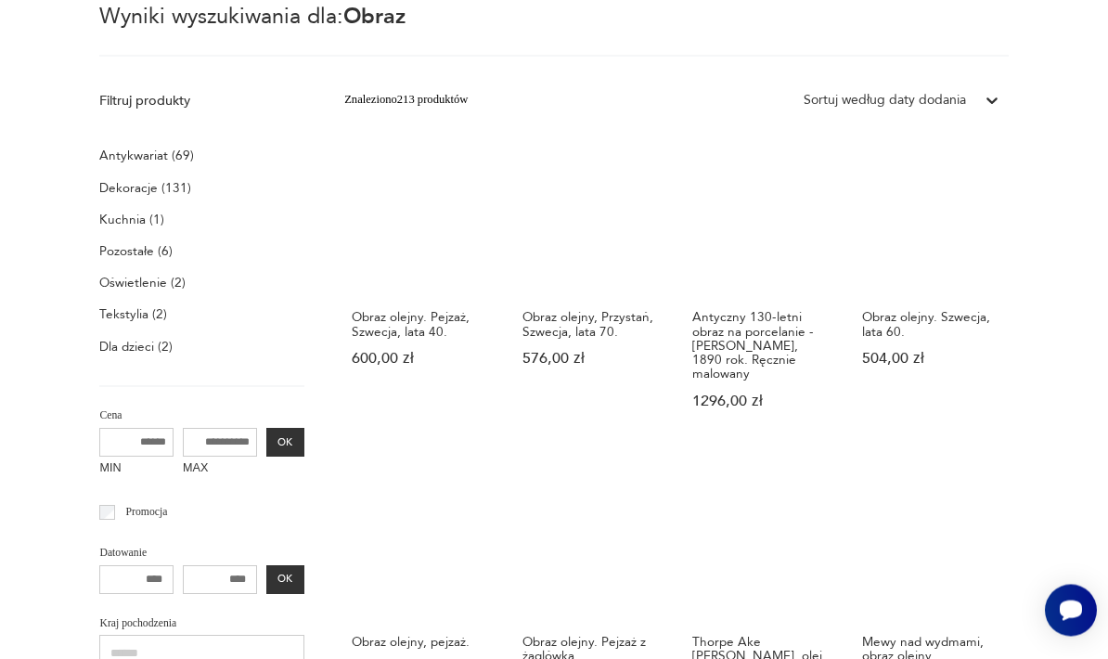
scroll to position [45, 0]
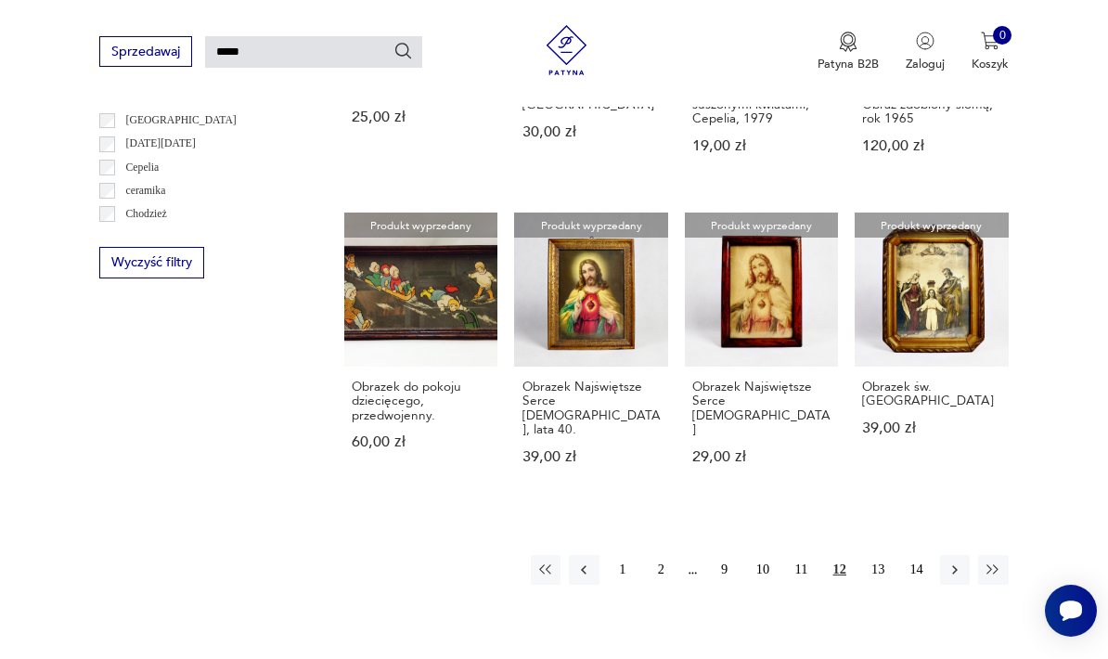
click at [963, 572] on button "button" at bounding box center [955, 570] width 30 height 30
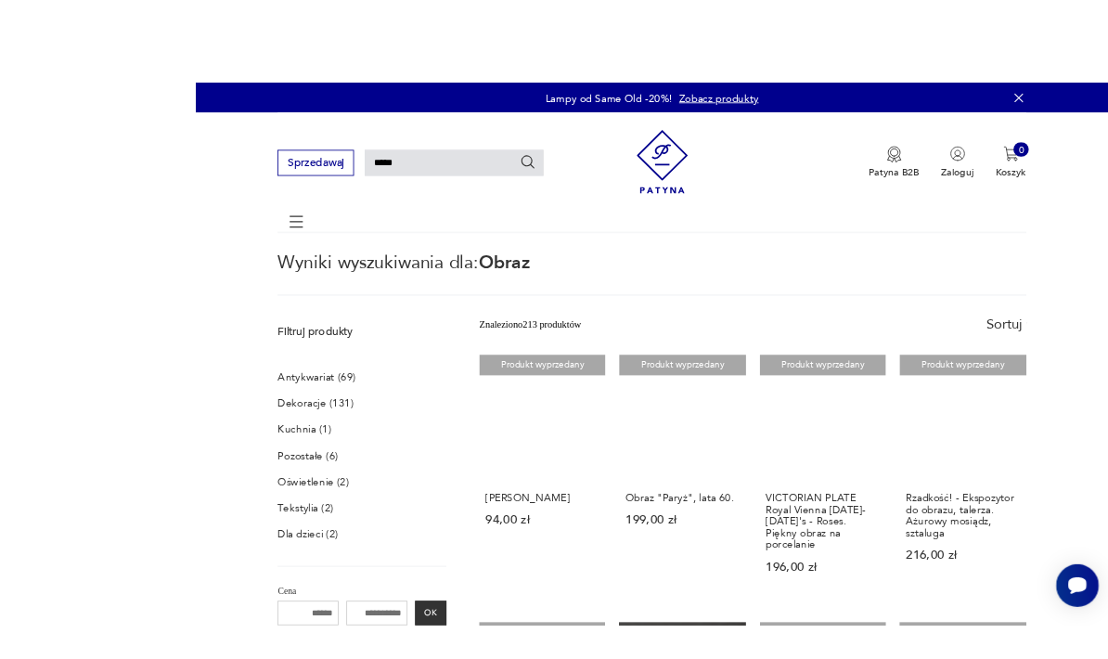
scroll to position [40, 0]
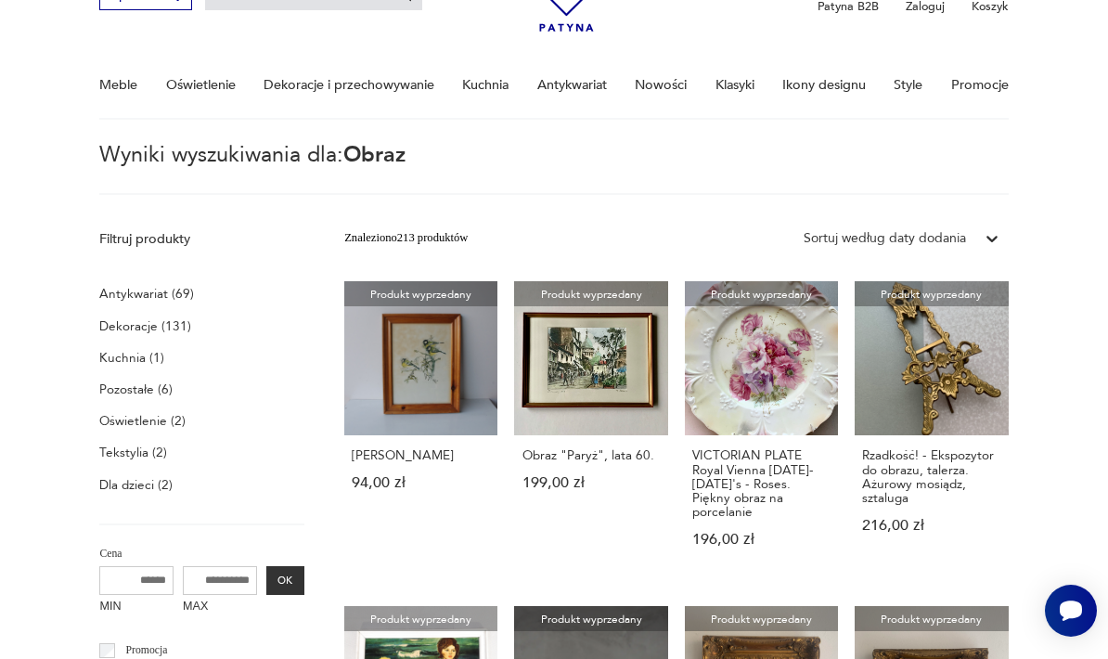
scroll to position [101, 0]
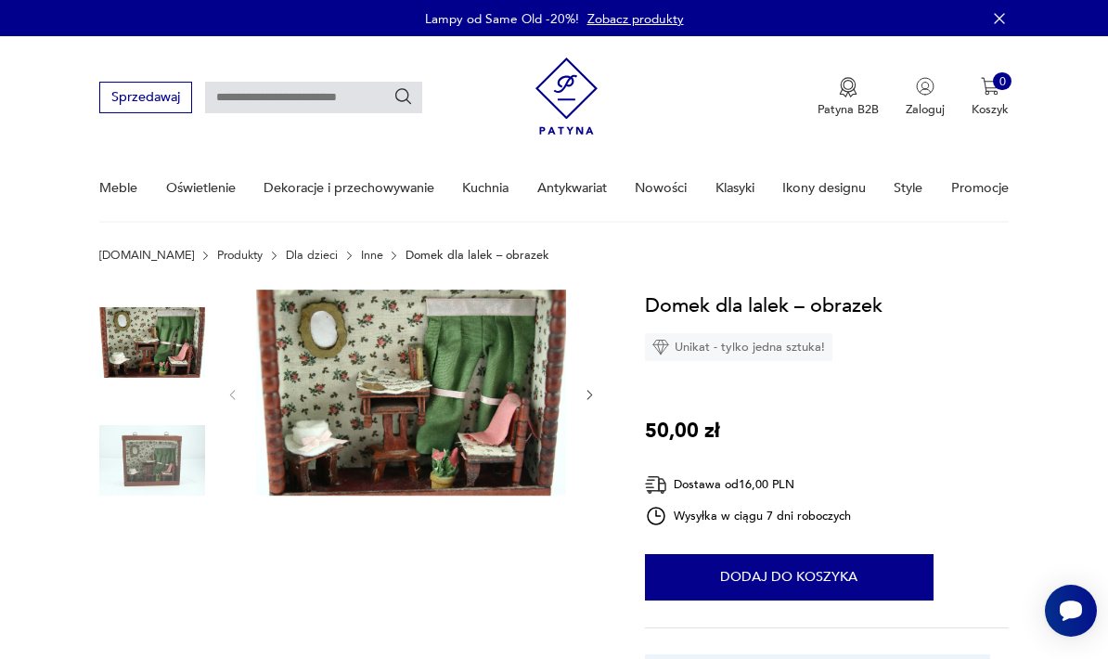
click at [142, 461] on img at bounding box center [152, 460] width 106 height 106
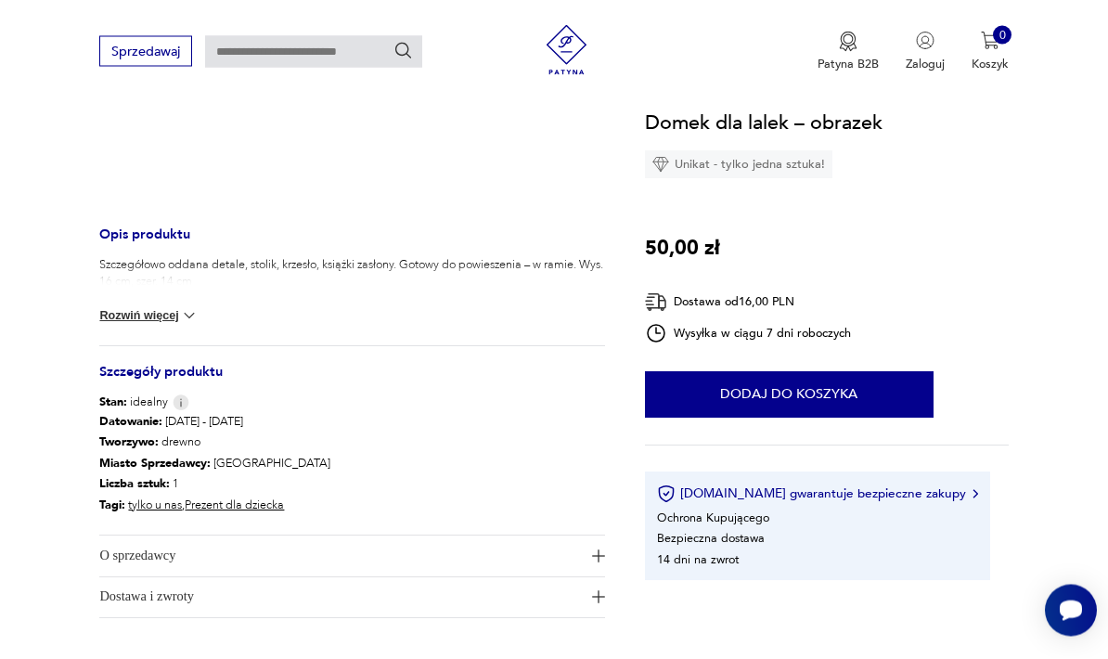
scroll to position [574, 0]
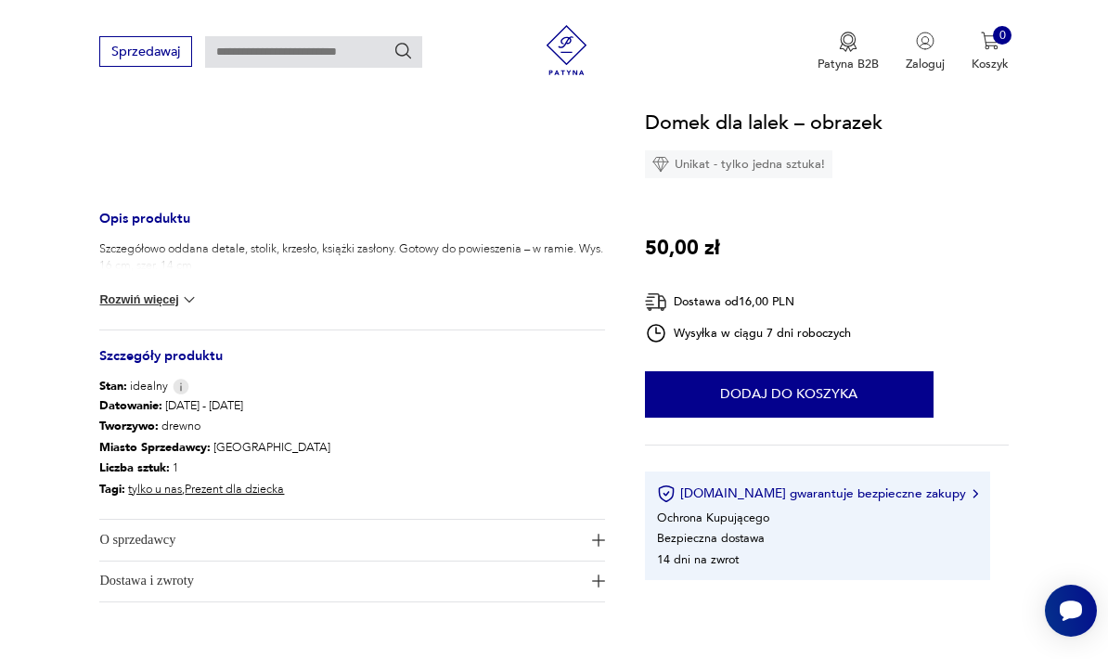
click at [111, 308] on button "Rozwiń więcej" at bounding box center [148, 299] width 99 height 19
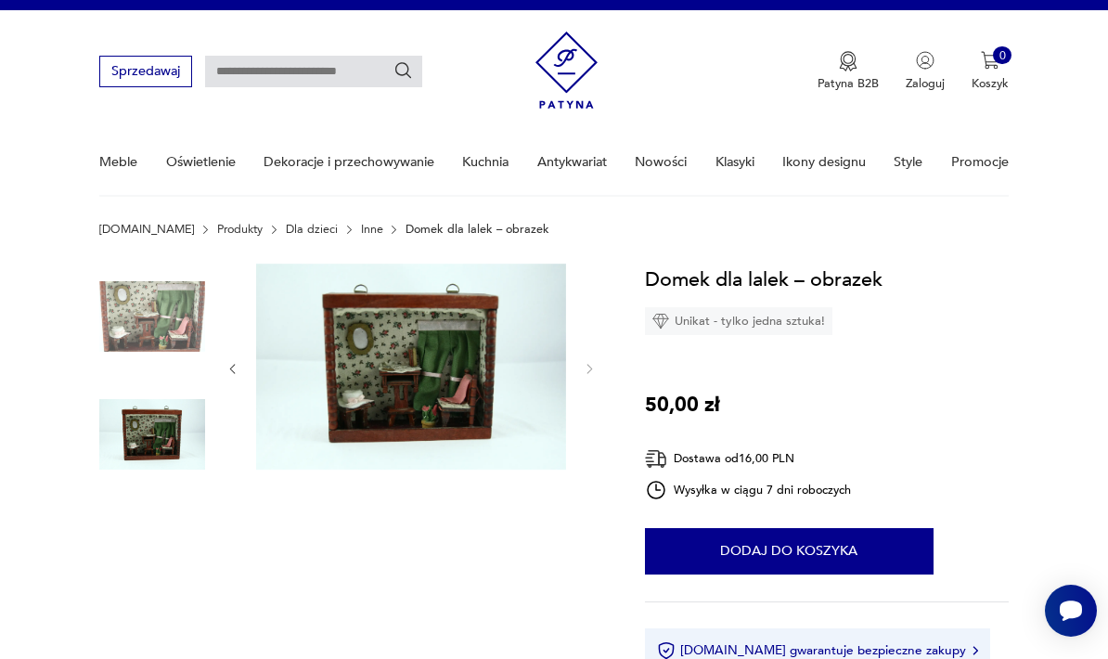
scroll to position [25, 0]
click at [372, 376] on img at bounding box center [411, 368] width 310 height 207
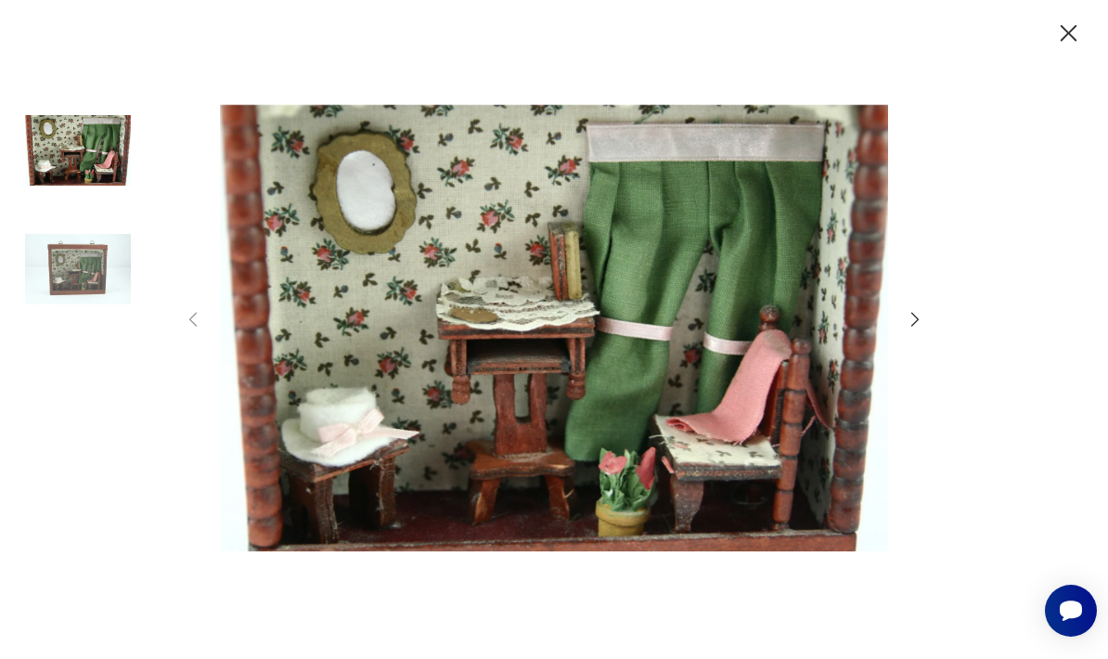
click at [79, 309] on img at bounding box center [78, 269] width 106 height 106
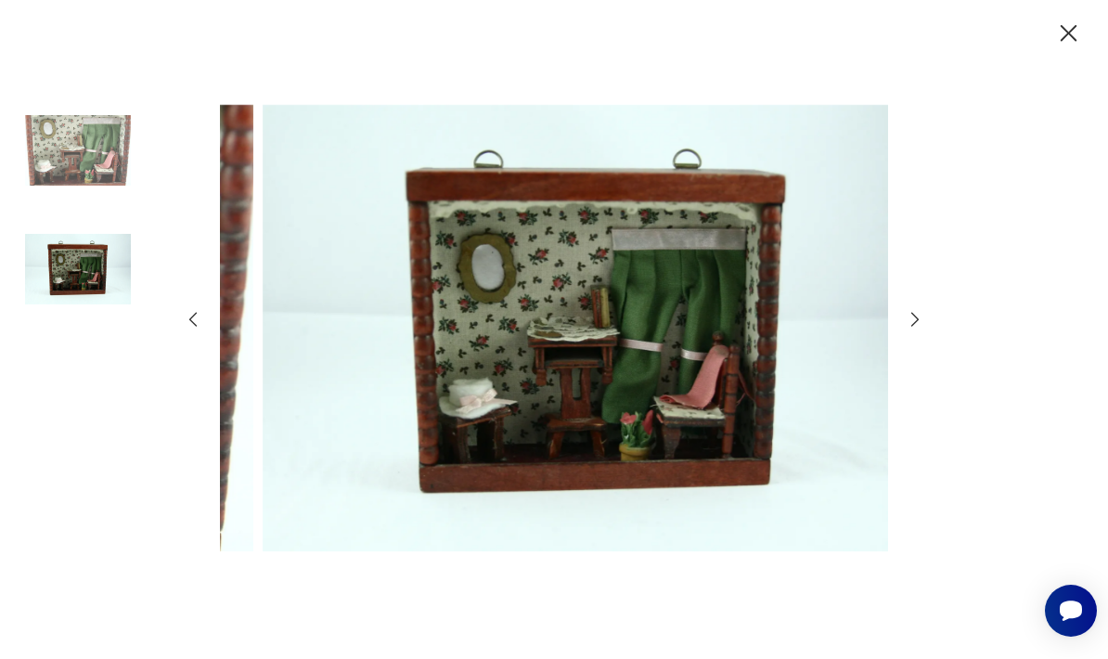
click at [722, 435] on img at bounding box center [597, 328] width 669 height 527
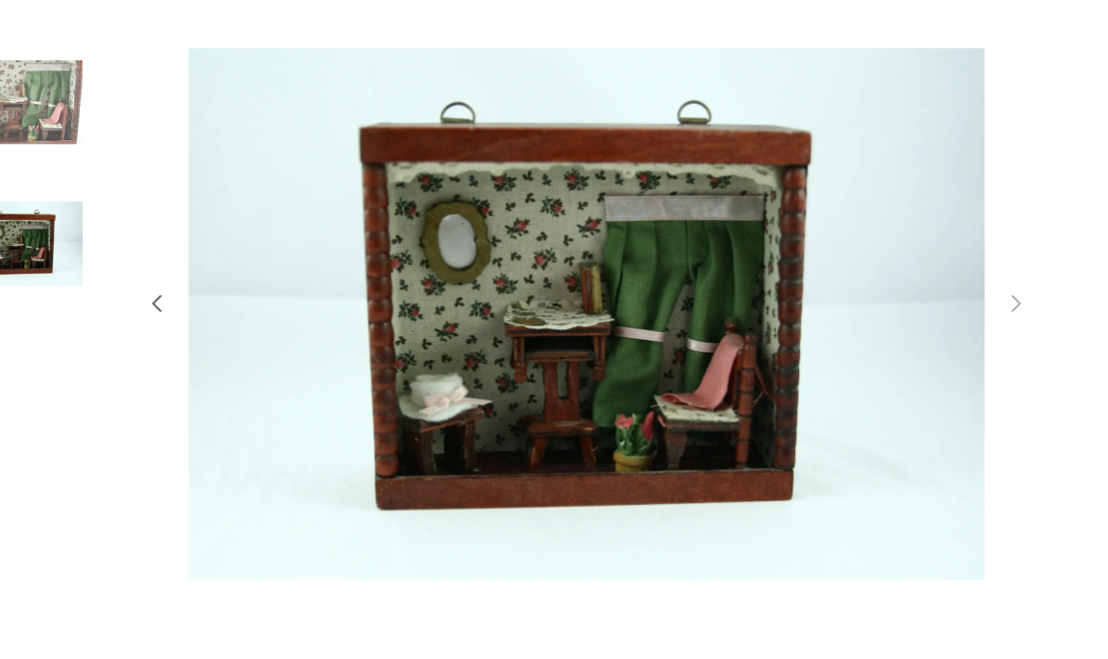
scroll to position [0, 0]
